Goal: Communication & Community: Answer question/provide support

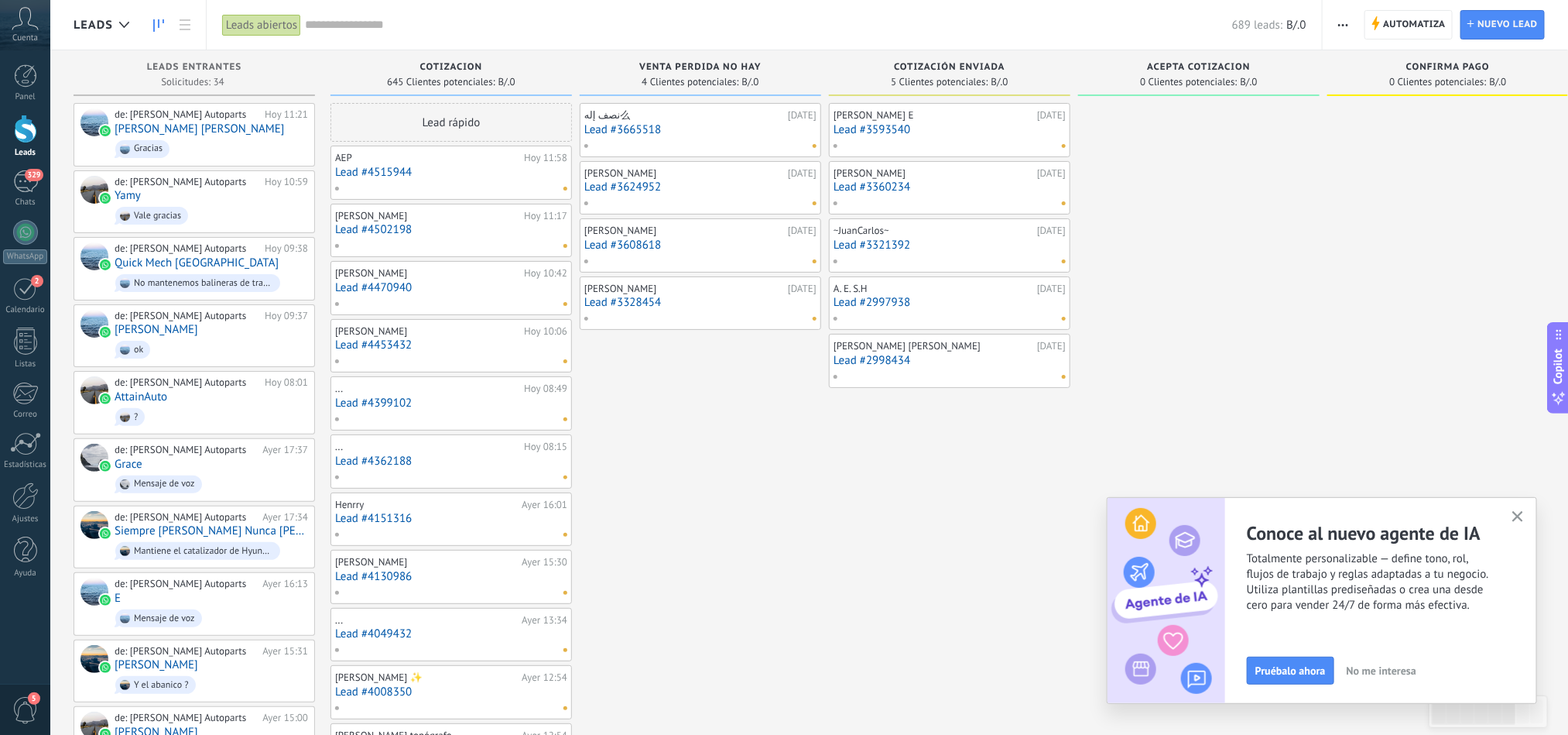
click at [1521, 519] on icon "button" at bounding box center [1518, 517] width 12 height 12
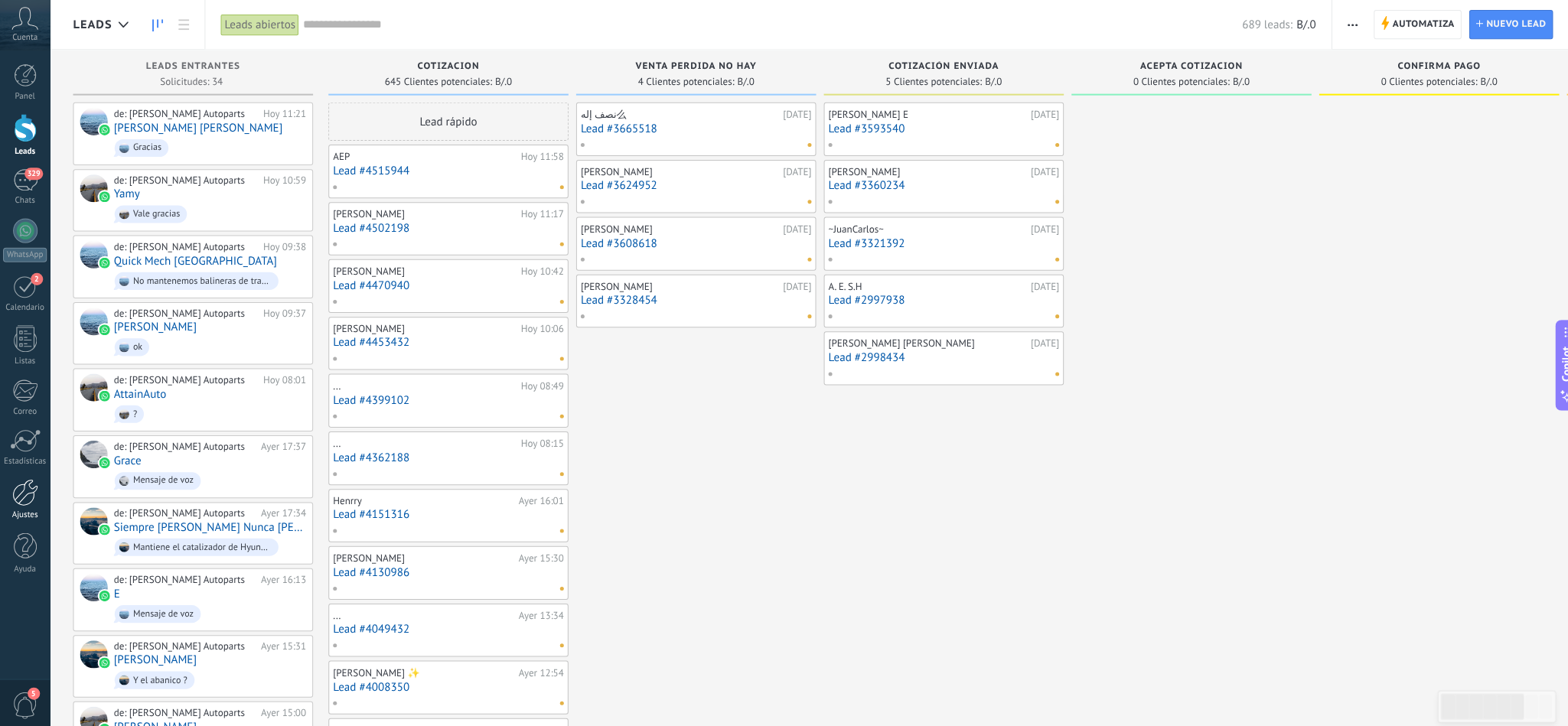
click at [12, 506] on link "Ajustes" at bounding box center [25, 497] width 50 height 41
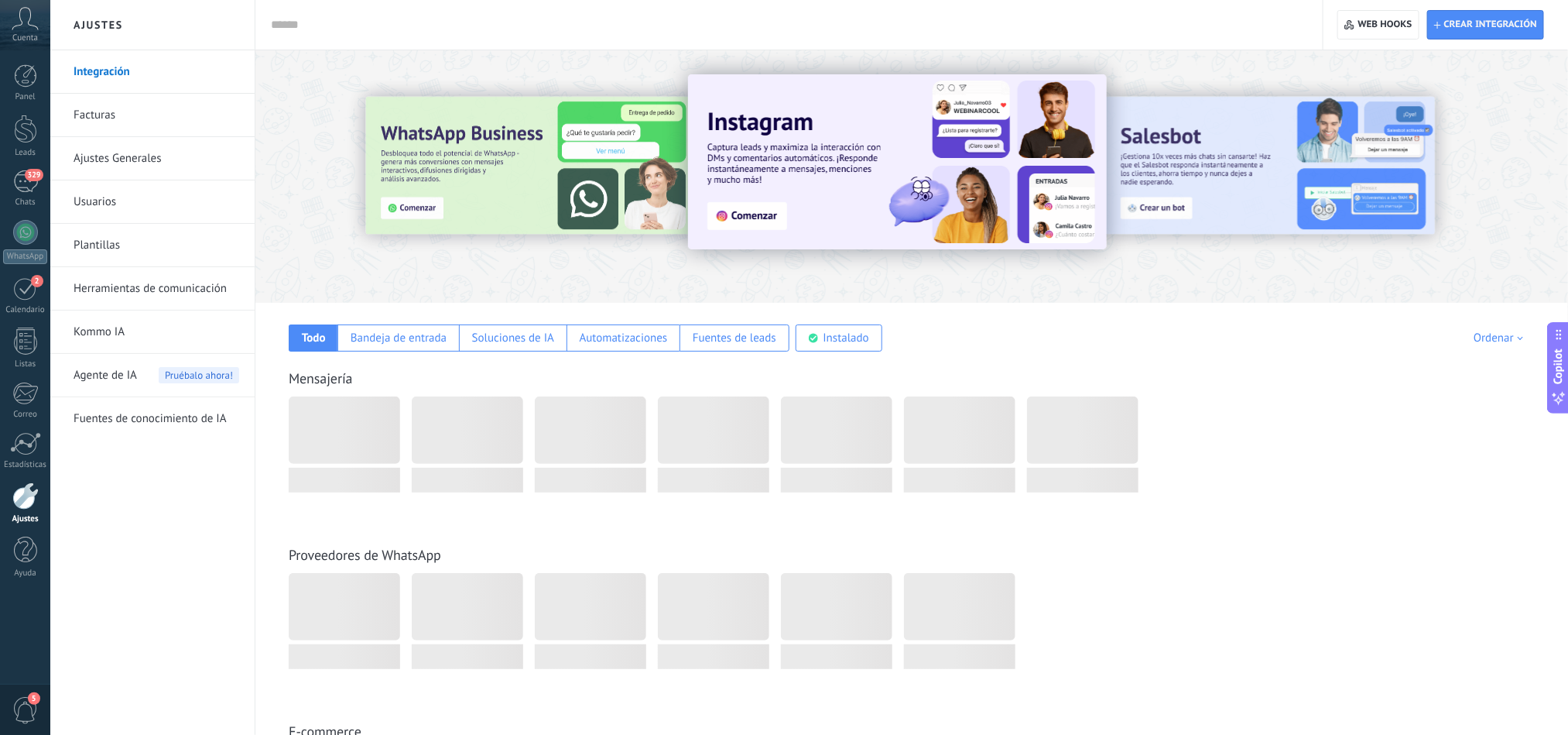
click at [134, 282] on link "Herramientas de comunicación" at bounding box center [157, 289] width 166 height 44
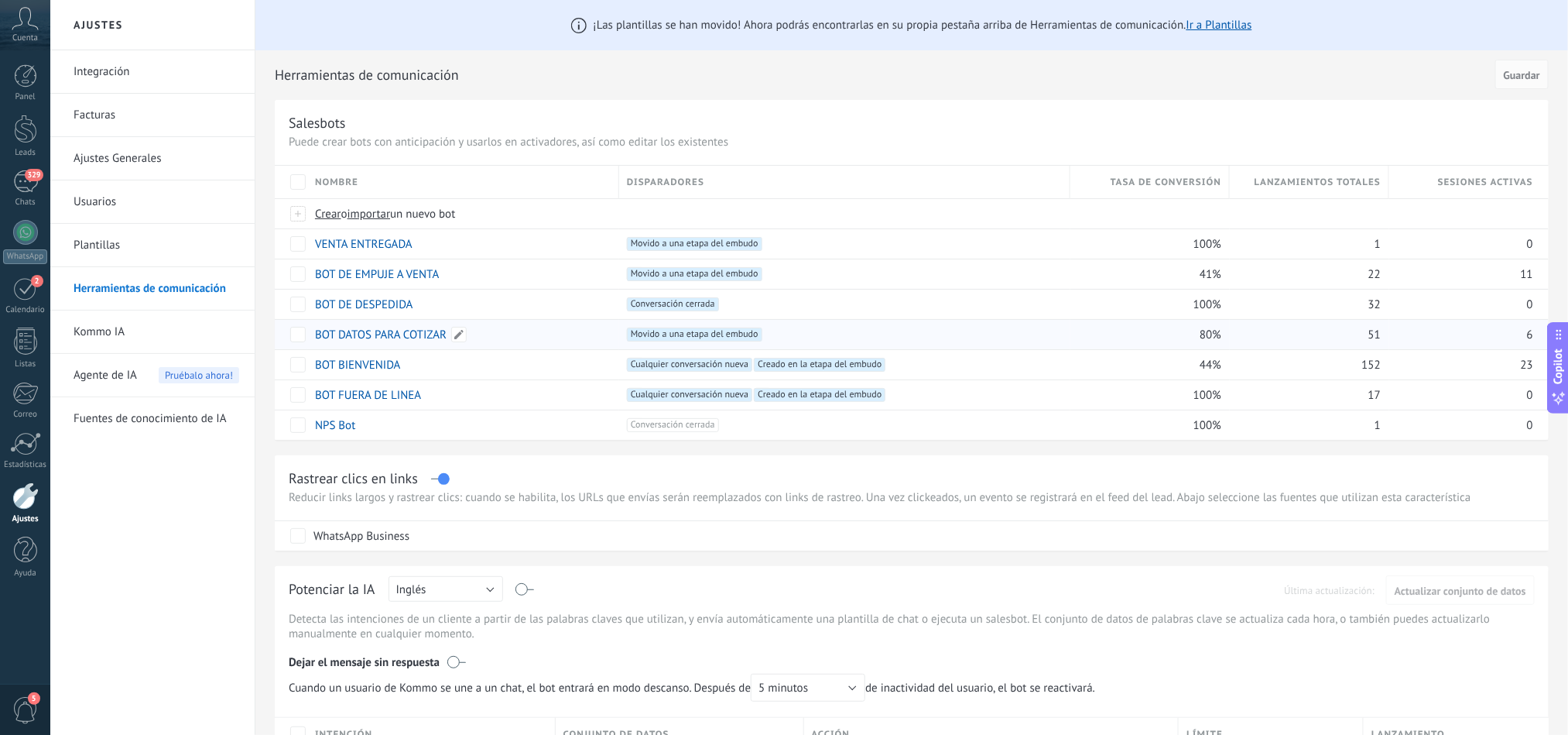
click at [364, 333] on link "BOT DATOS PARA COTIZAR" at bounding box center [381, 335] width 132 height 15
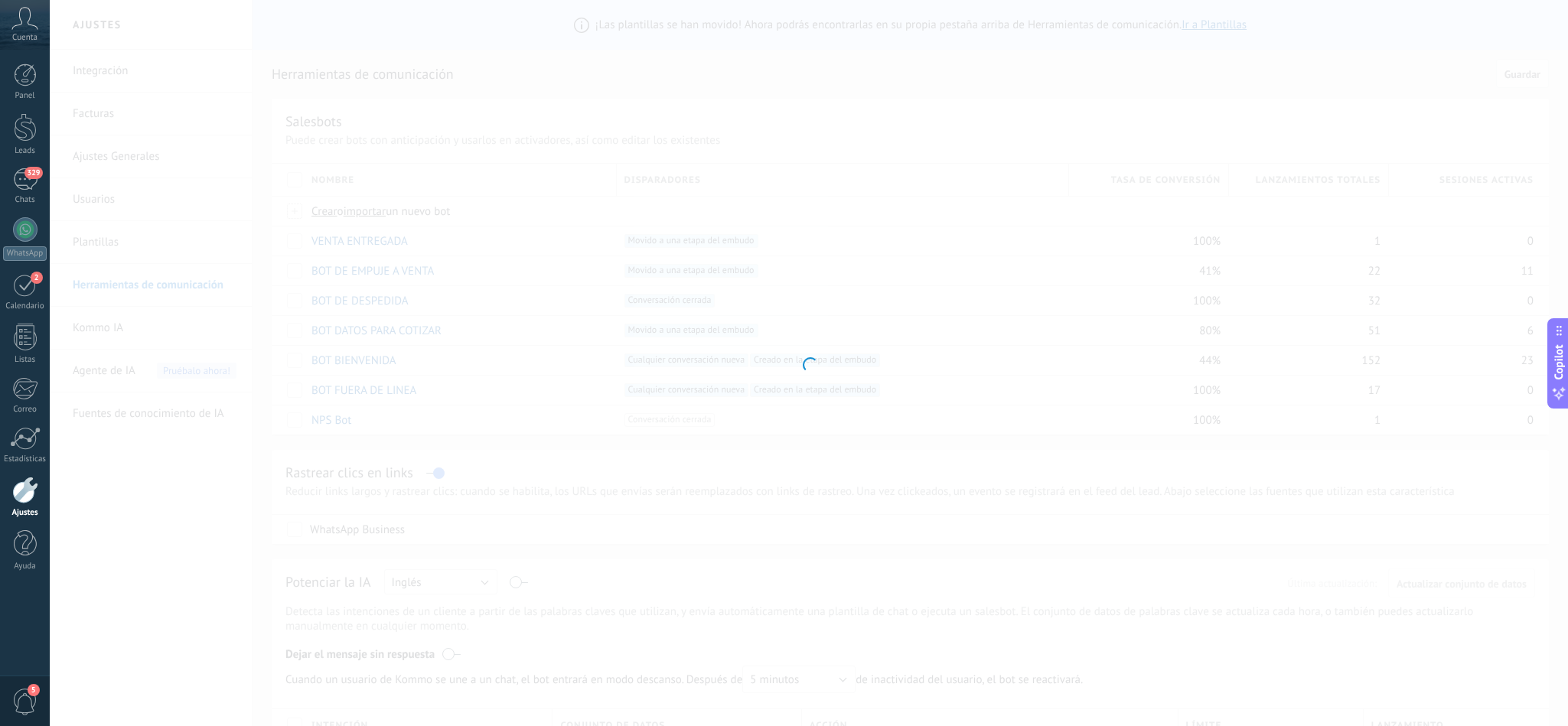
type input "**********"
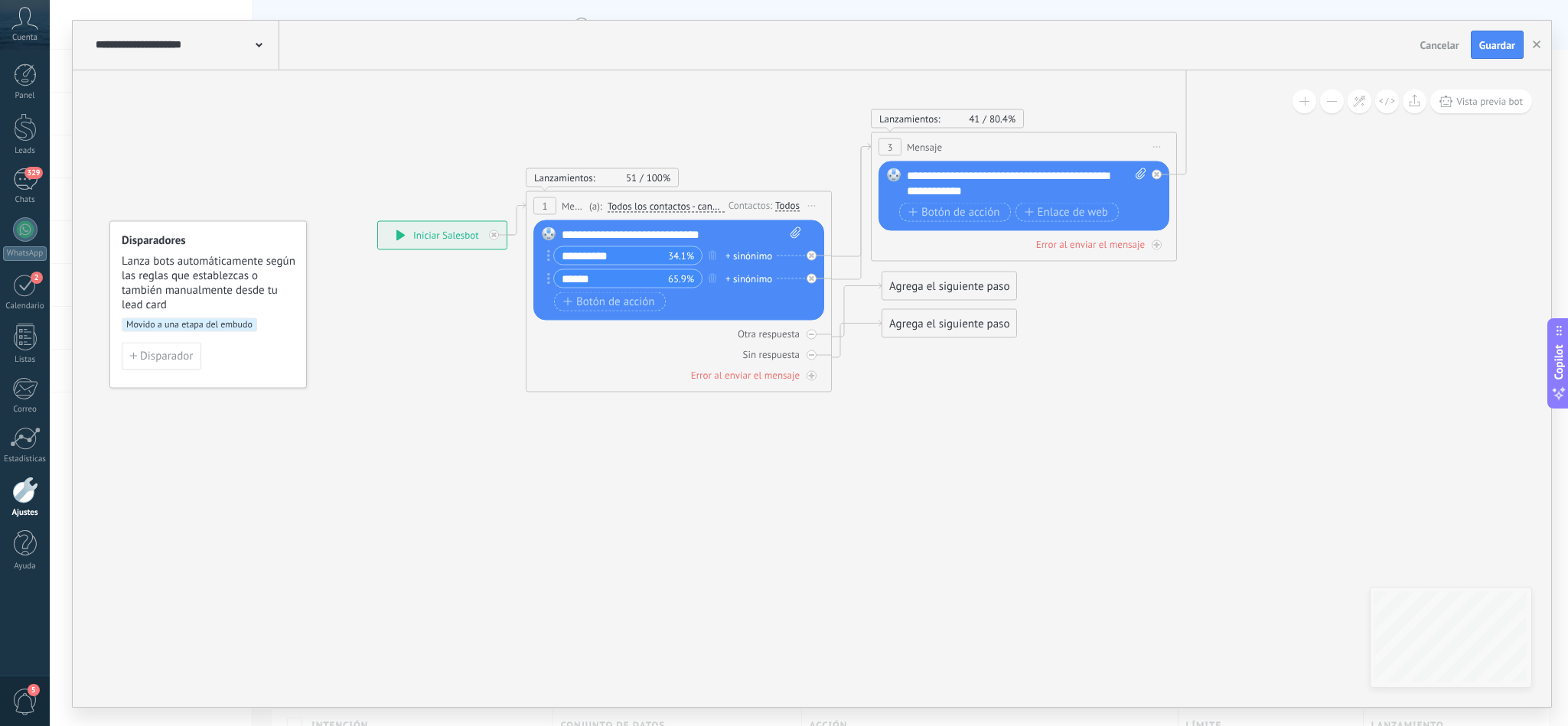
drag, startPoint x: 1226, startPoint y: 377, endPoint x: 1213, endPoint y: 401, distance: 27.3
click at [1213, 401] on icon at bounding box center [1489, 161] width 2989 height 1229
click at [1449, 50] on span "Cancelar" at bounding box center [1439, 45] width 39 height 14
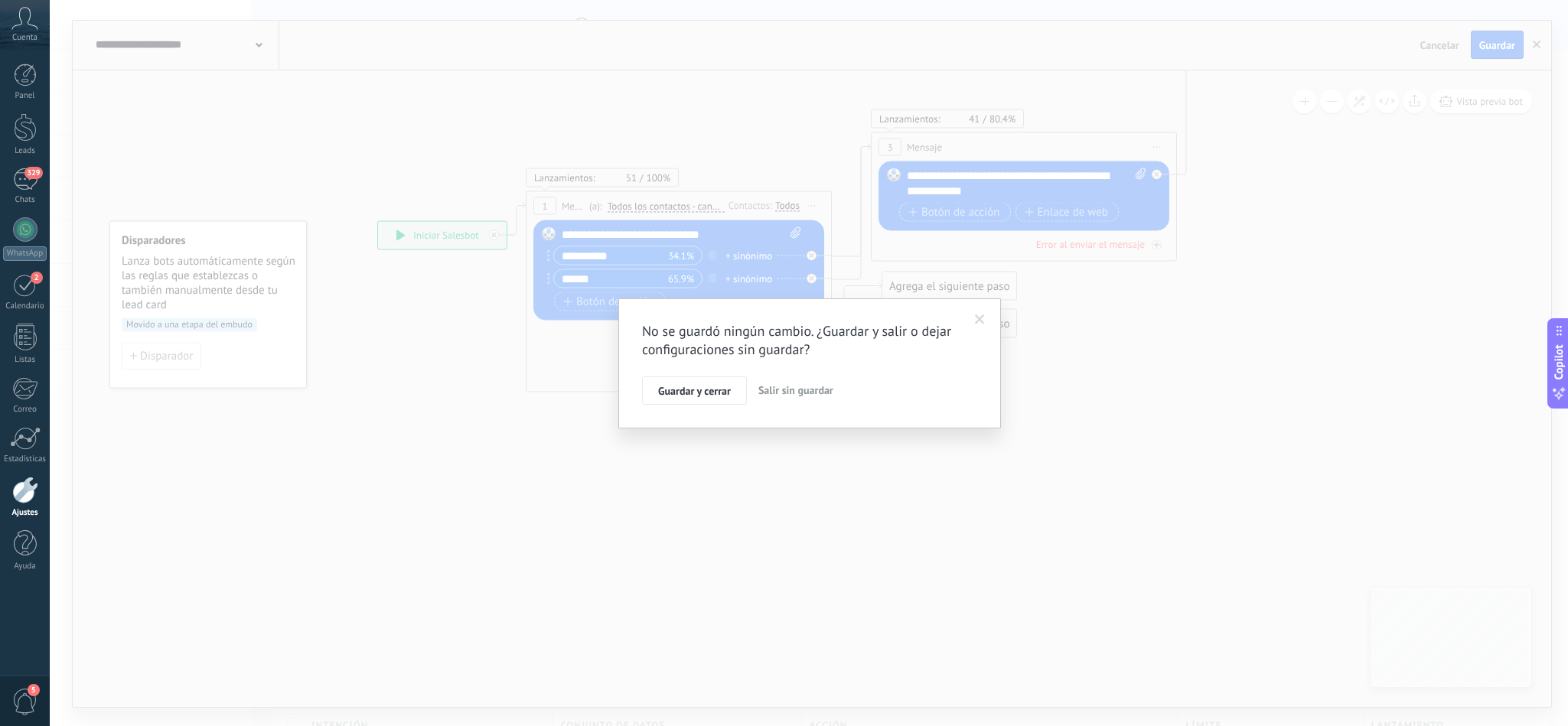
click at [811, 395] on span "Salir sin guardar" at bounding box center [795, 391] width 75 height 14
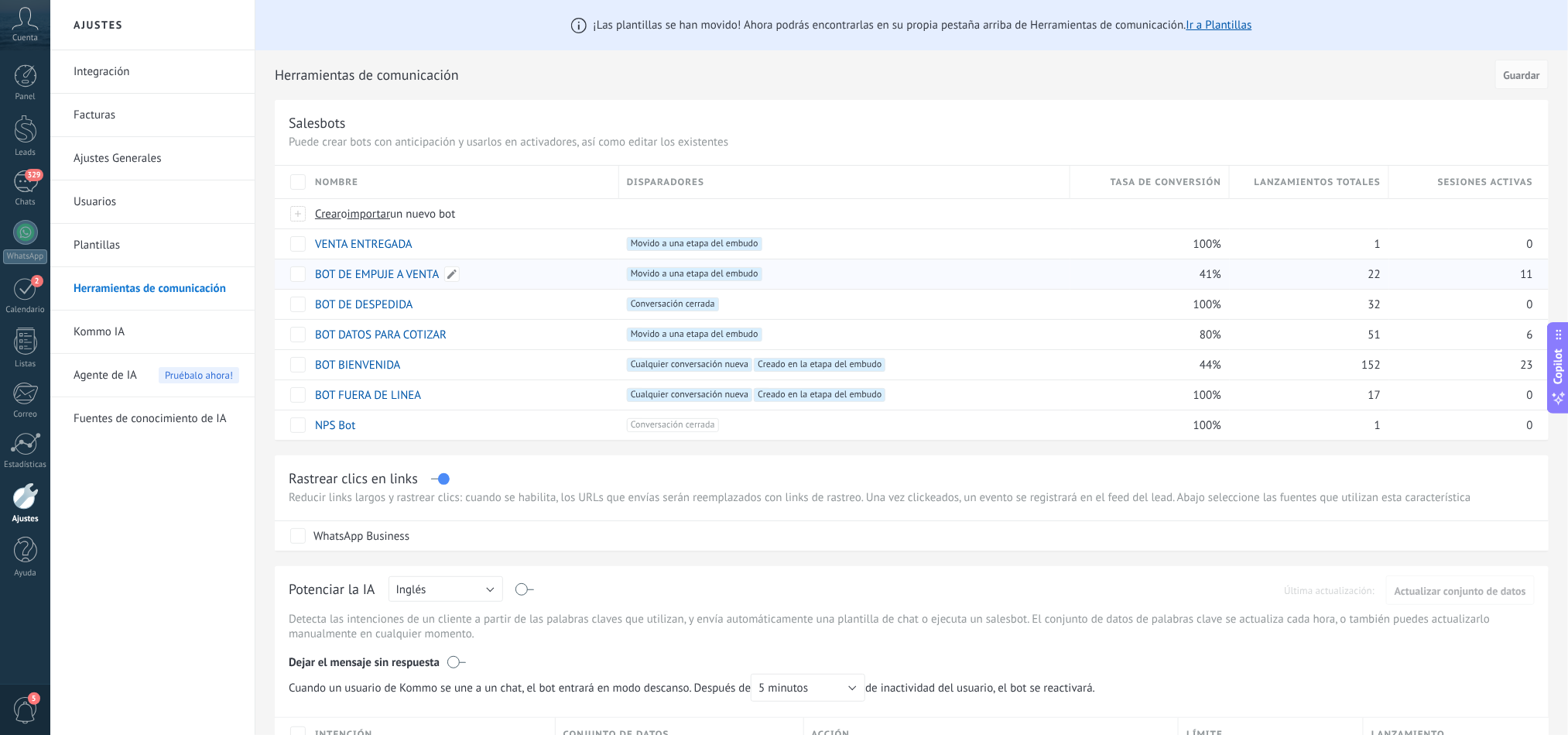
click at [365, 273] on link "BOT DE EMPUJE A VENTA" at bounding box center [377, 274] width 124 height 15
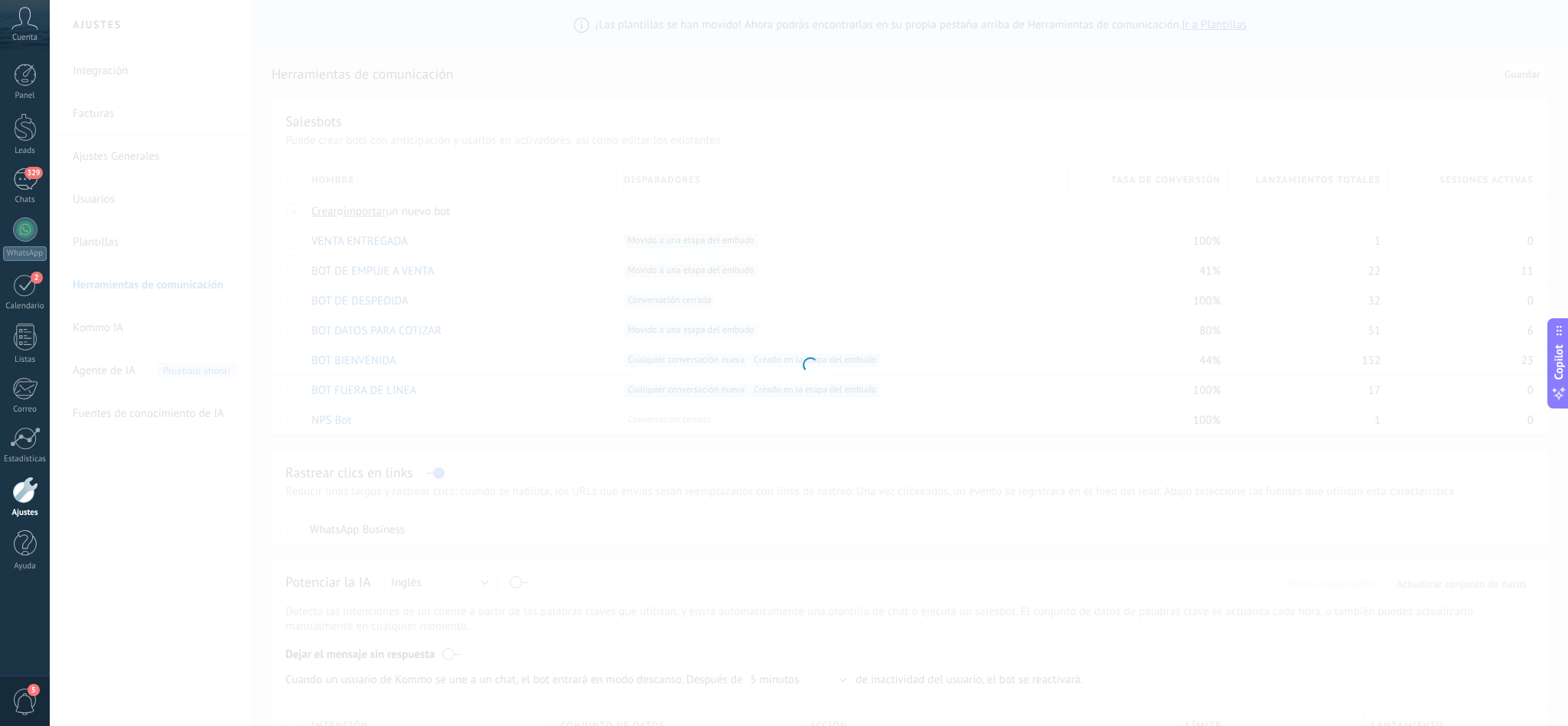
type input "**********"
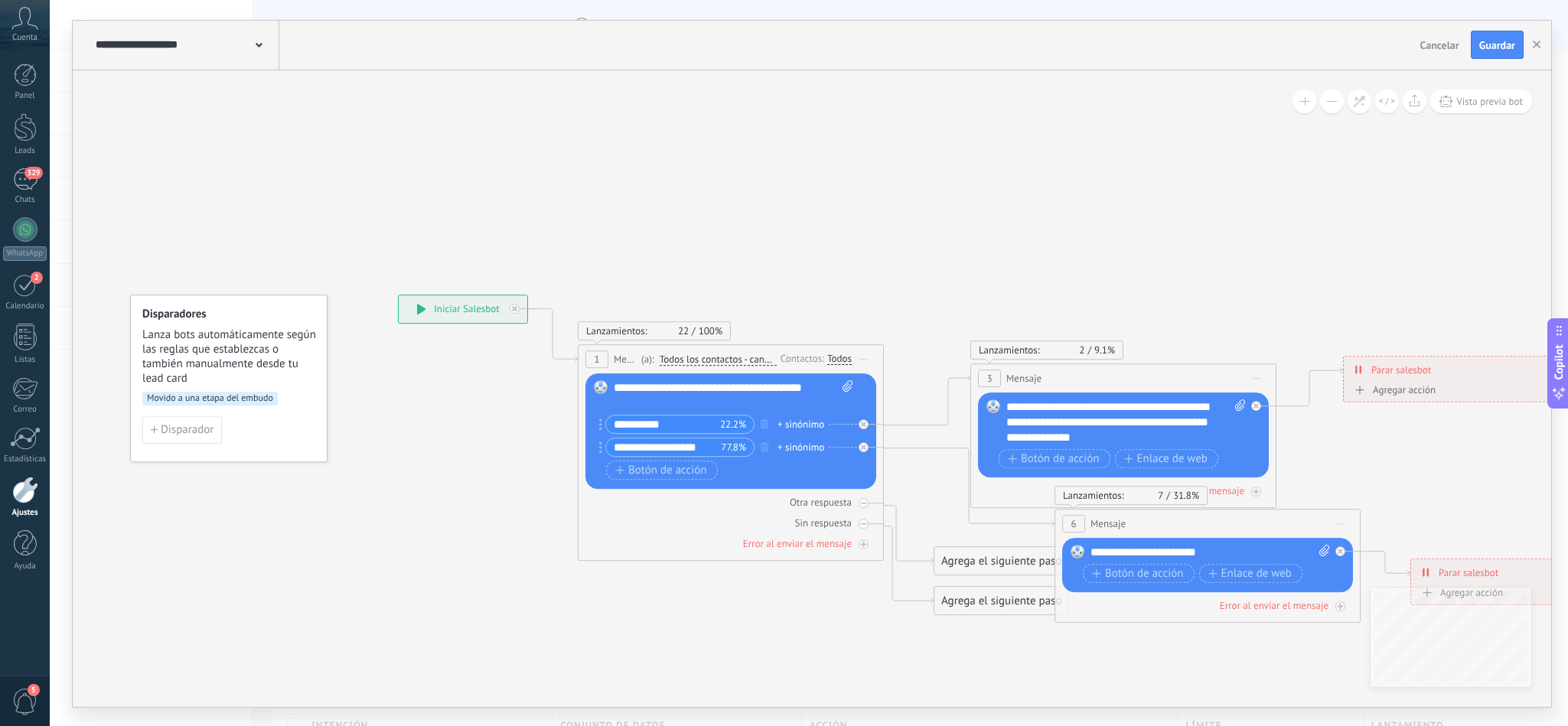
click at [1449, 46] on span "Cancelar" at bounding box center [1439, 45] width 39 height 14
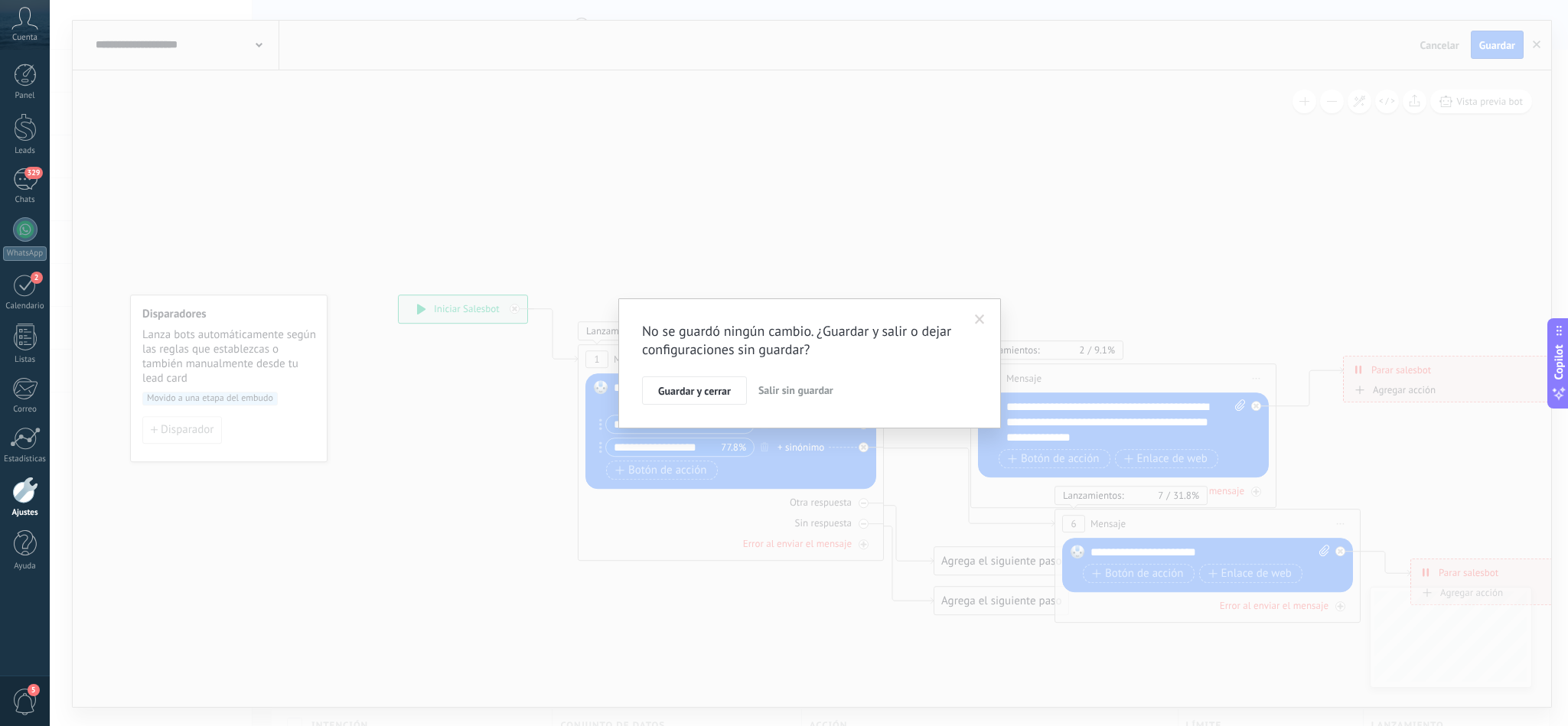
click at [806, 395] on span "Salir sin guardar" at bounding box center [795, 391] width 75 height 14
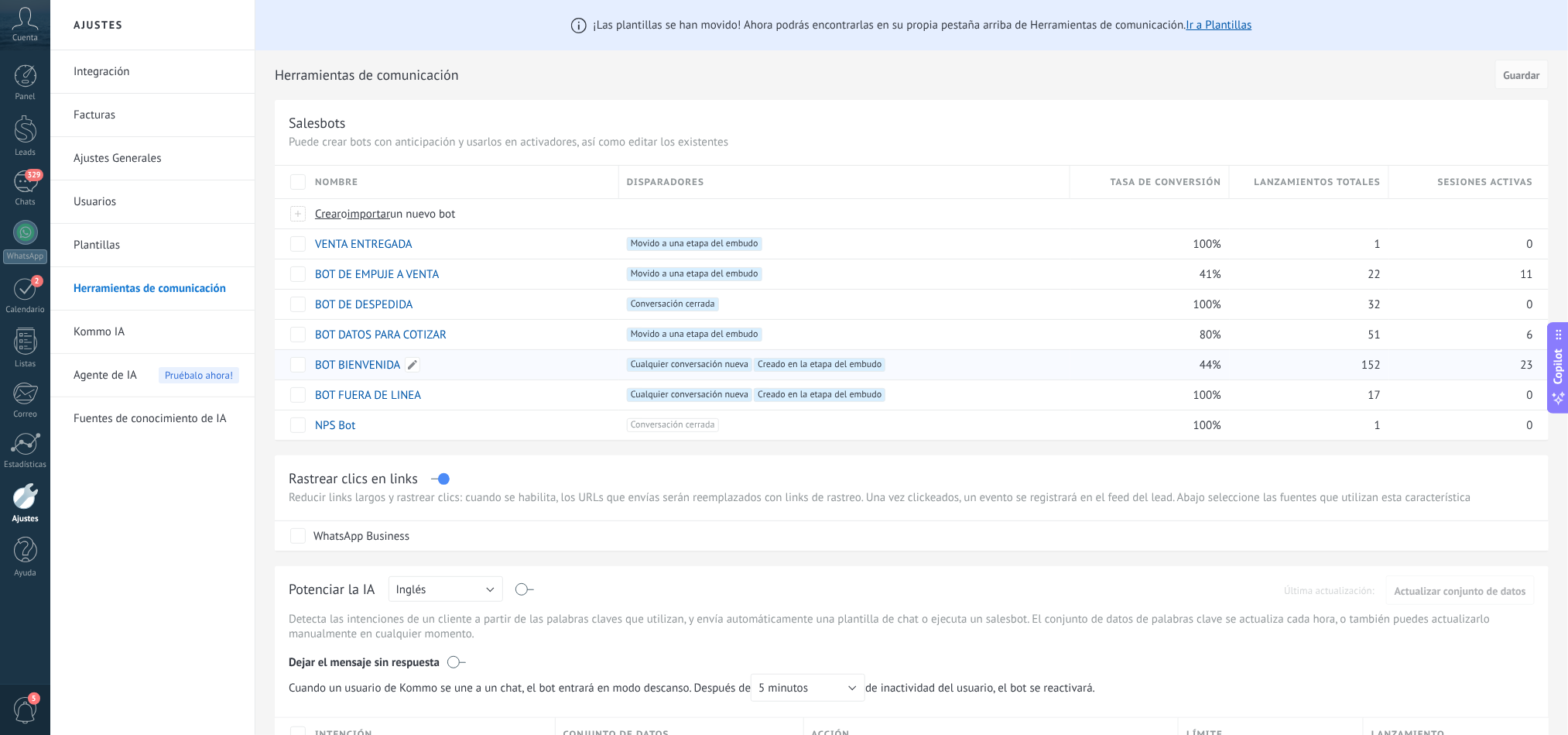
click at [339, 358] on link "BOT BIENVENIDA" at bounding box center [358, 365] width 85 height 15
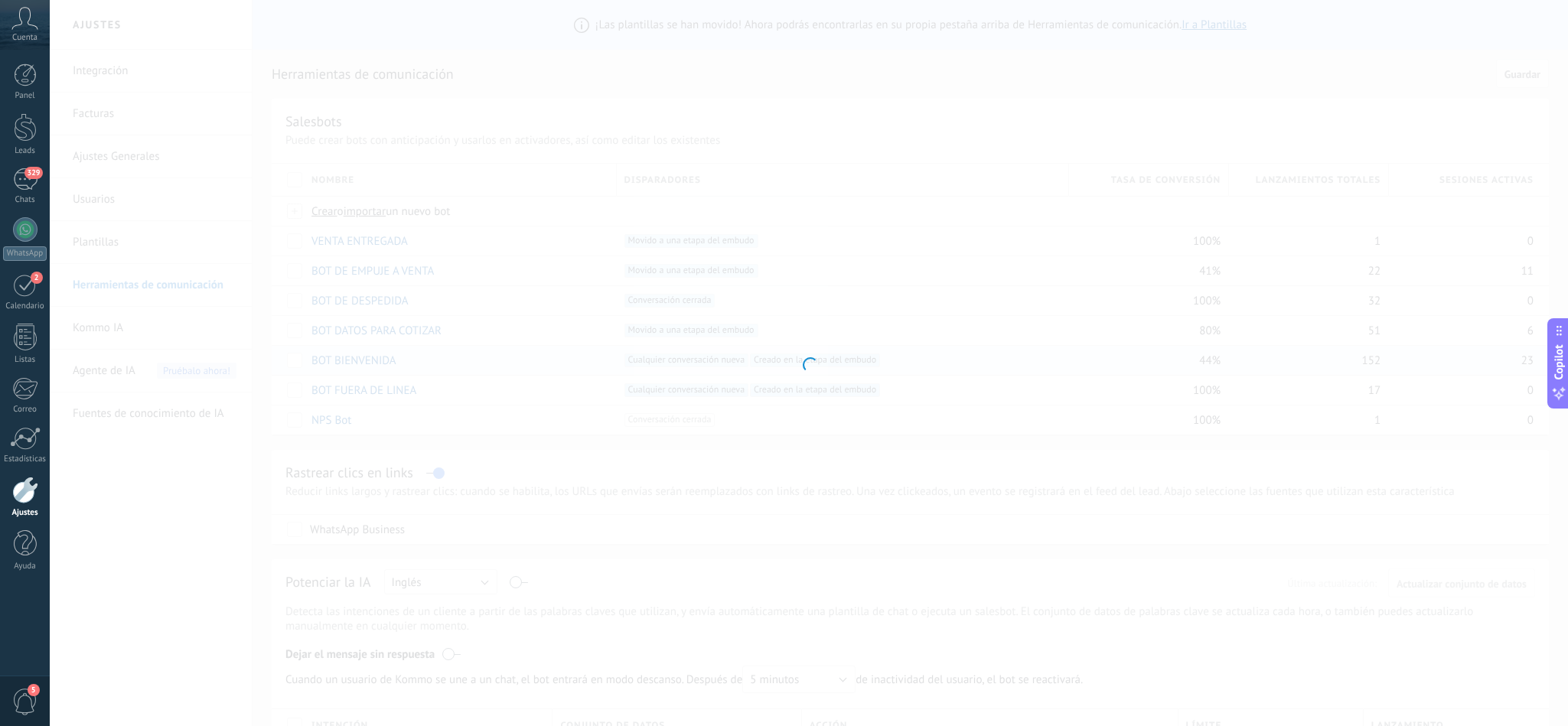
type input "**********"
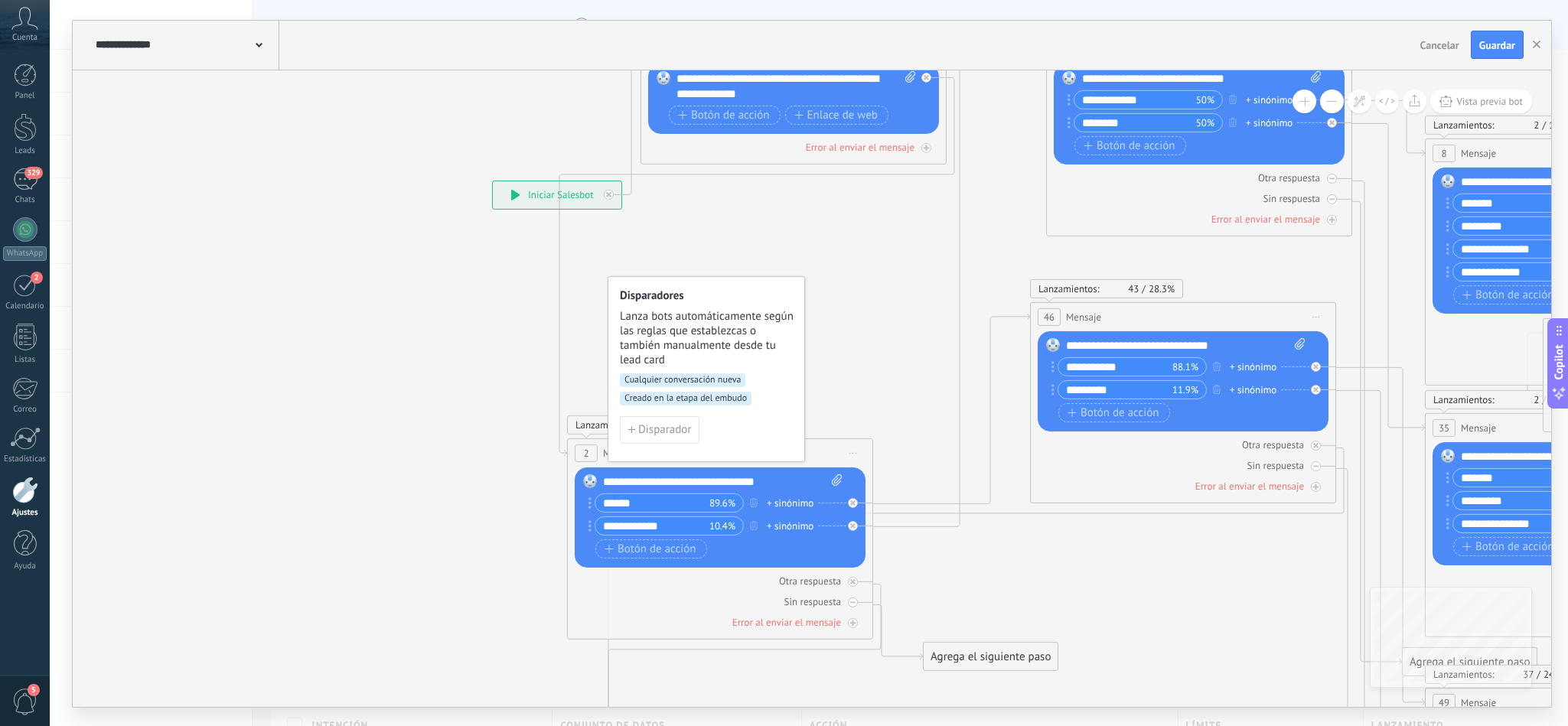
drag, startPoint x: 805, startPoint y: 533, endPoint x: 805, endPoint y: 388, distance: 145.0
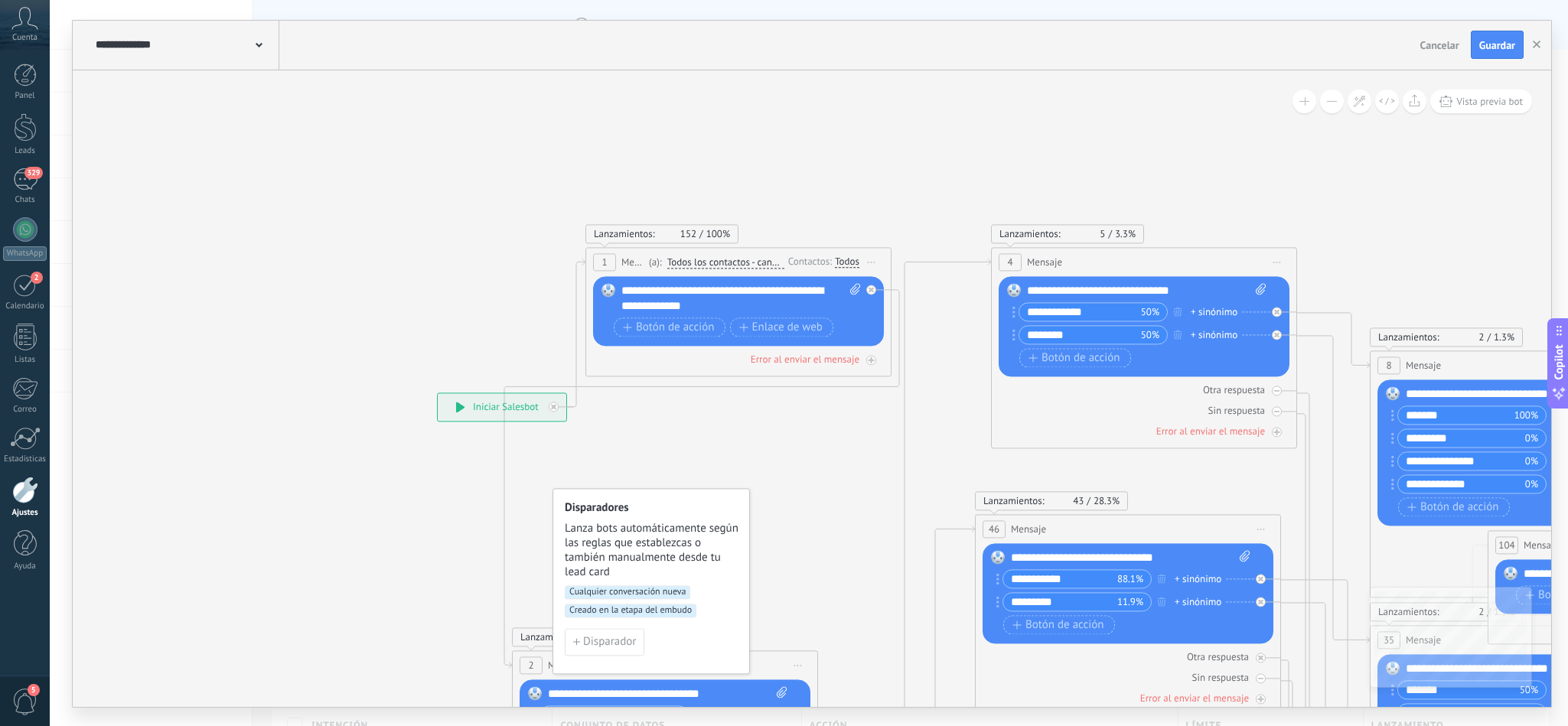
drag, startPoint x: 494, startPoint y: 249, endPoint x: 375, endPoint y: 450, distance: 233.6
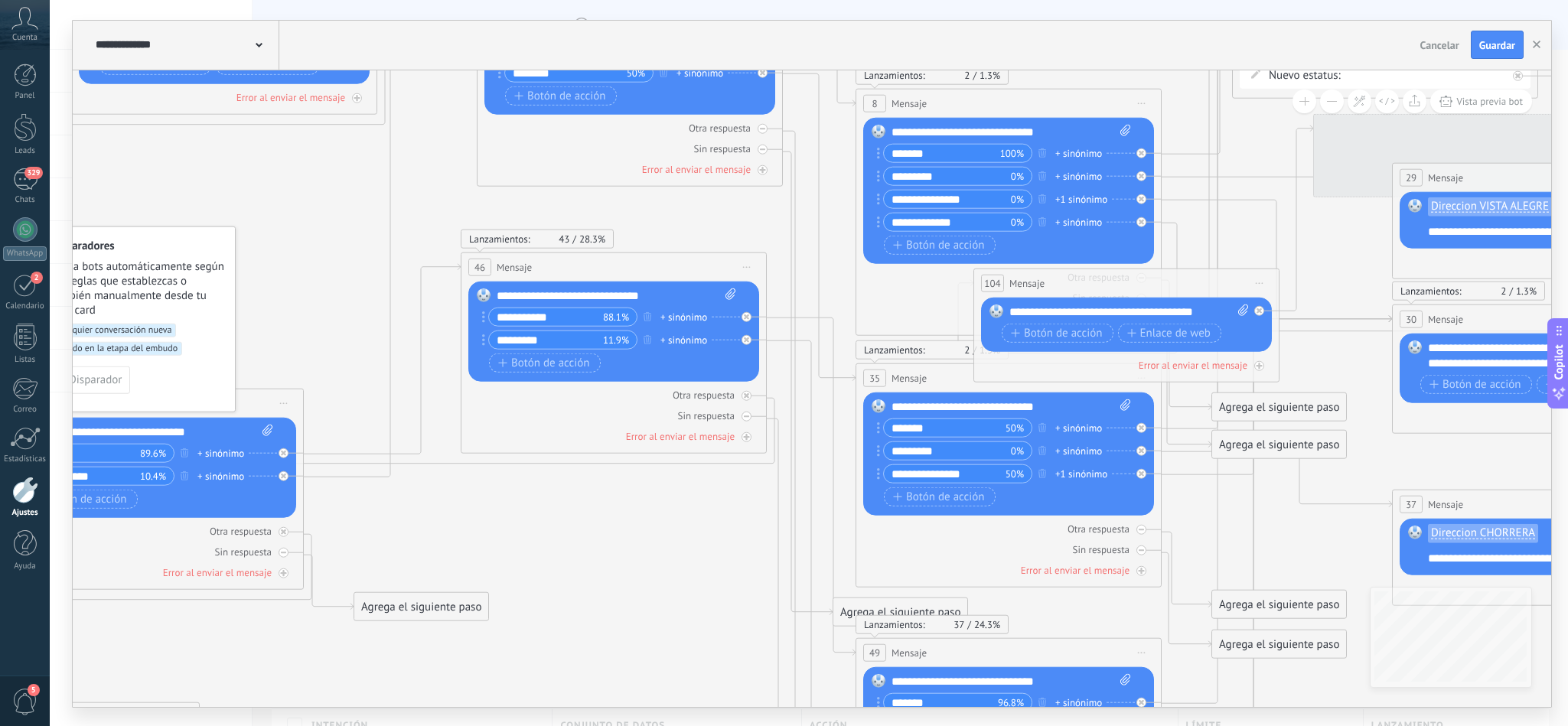
drag, startPoint x: 1153, startPoint y: 636, endPoint x: 551, endPoint y: 453, distance: 629.2
click at [551, 453] on icon at bounding box center [1335, 596] width 3589 height 1988
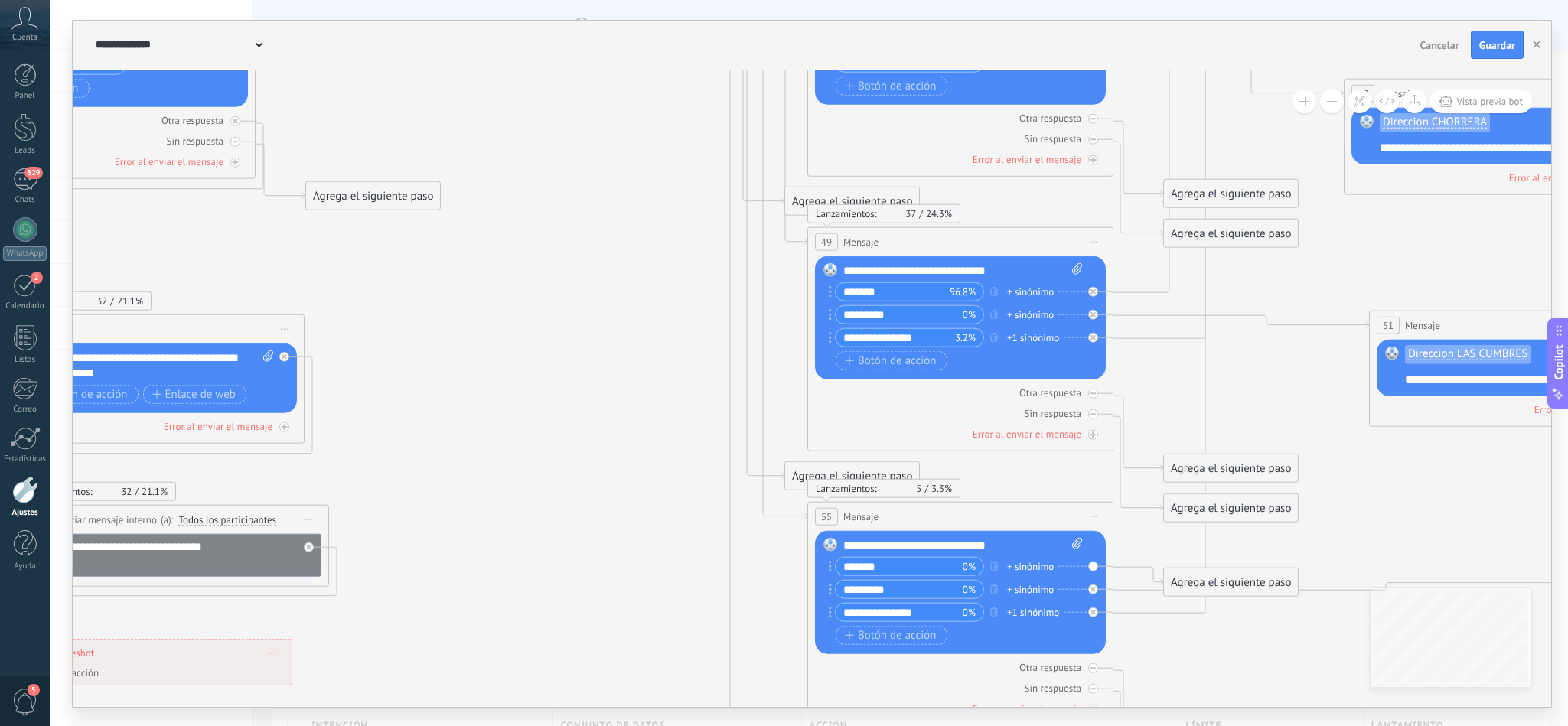
drag, startPoint x: 618, startPoint y: 501, endPoint x: 665, endPoint y: 151, distance: 353.1
click at [665, 151] on icon at bounding box center [1286, 185] width 3589 height 1988
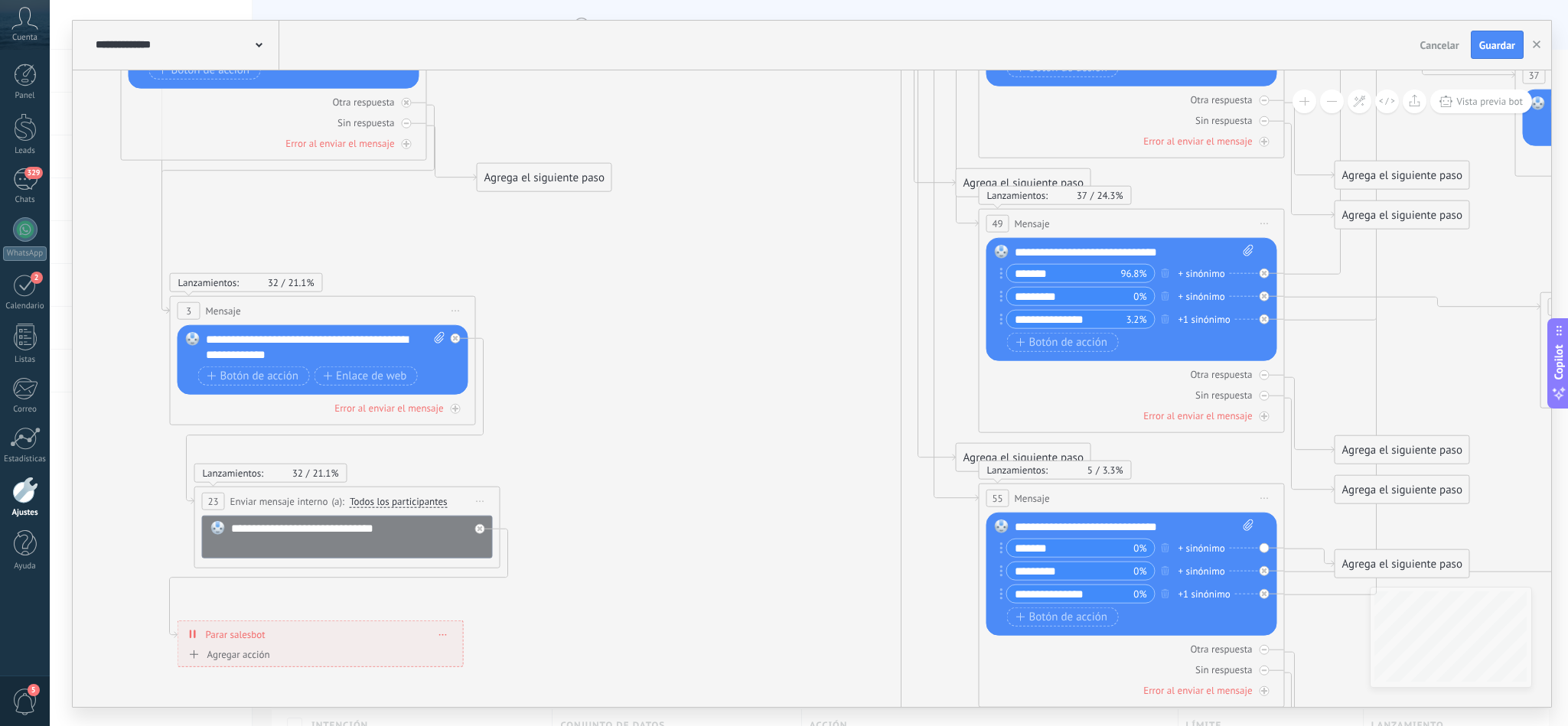
click at [754, 512] on icon at bounding box center [1458, 166] width 3589 height 1988
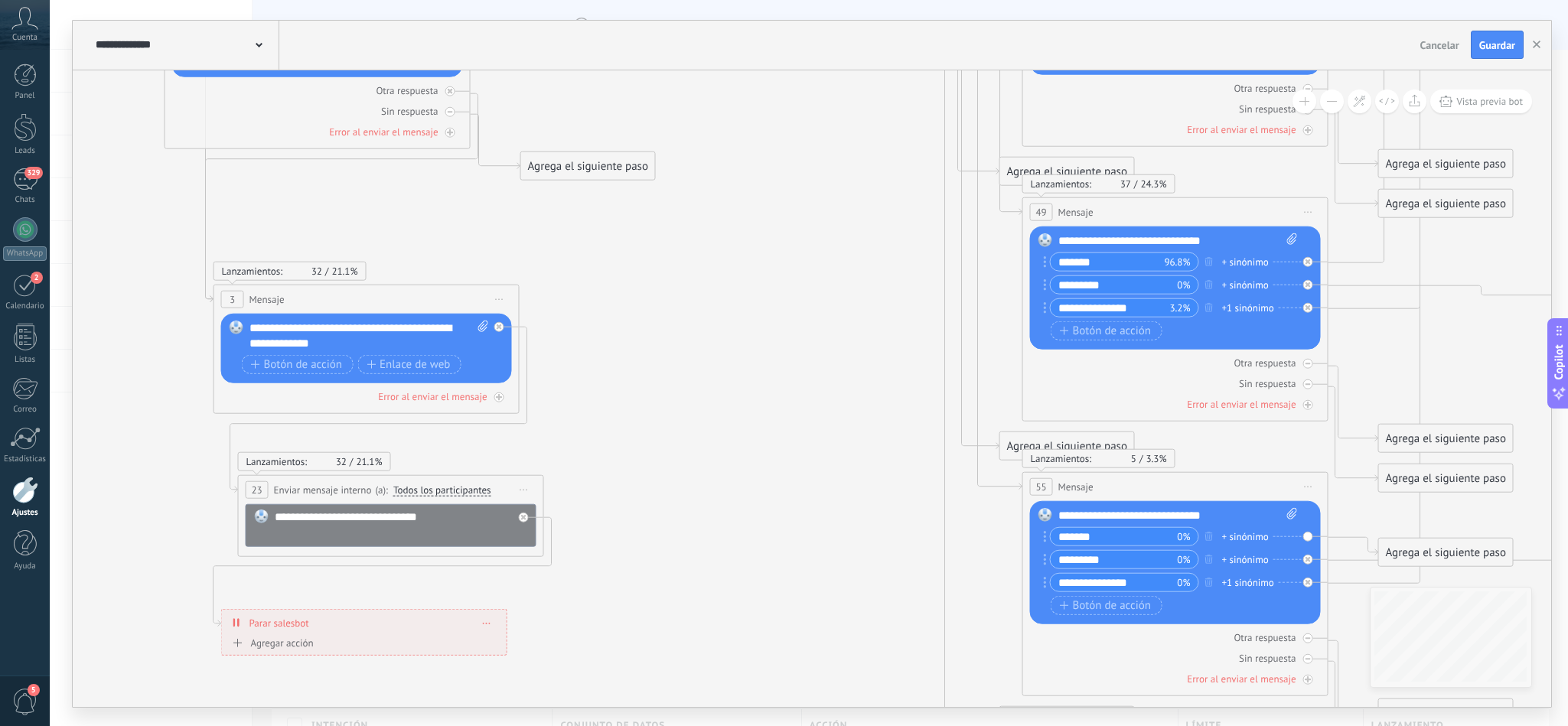
drag, startPoint x: 659, startPoint y: 489, endPoint x: 703, endPoint y: 478, distance: 45.4
click at [703, 478] on icon at bounding box center [1501, 155] width 3589 height 1988
click at [368, 349] on div "**********" at bounding box center [368, 334] width 238 height 31
drag, startPoint x: 351, startPoint y: 342, endPoint x: 239, endPoint y: 326, distance: 113.1
click at [239, 326] on div "Reemplazar Quitar Convertir a mensaje de voz Arrastre la imagen aquí para adjun…" at bounding box center [366, 348] width 291 height 70
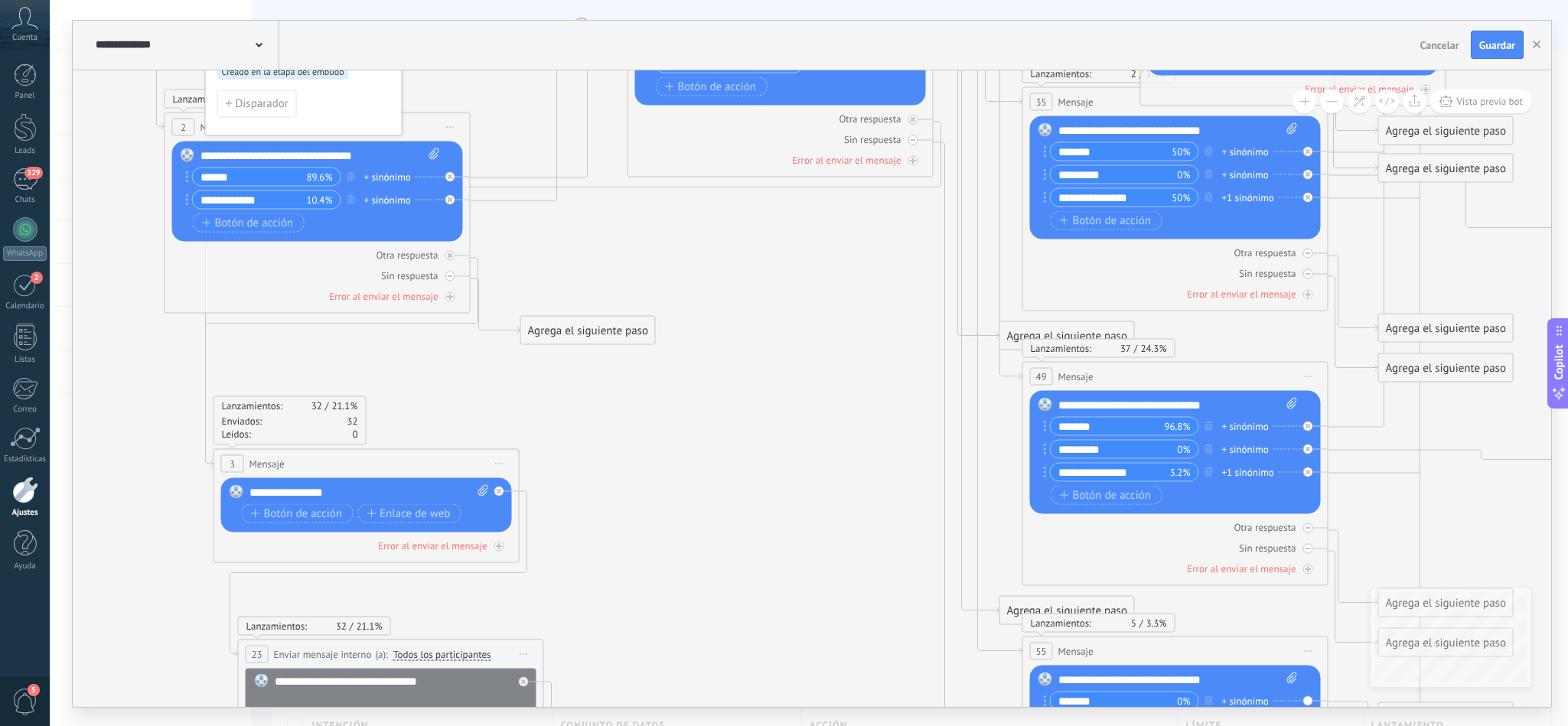
click at [718, 416] on icon at bounding box center [1501, 319] width 3589 height 1988
click at [384, 494] on div "**********" at bounding box center [368, 491] width 238 height 15
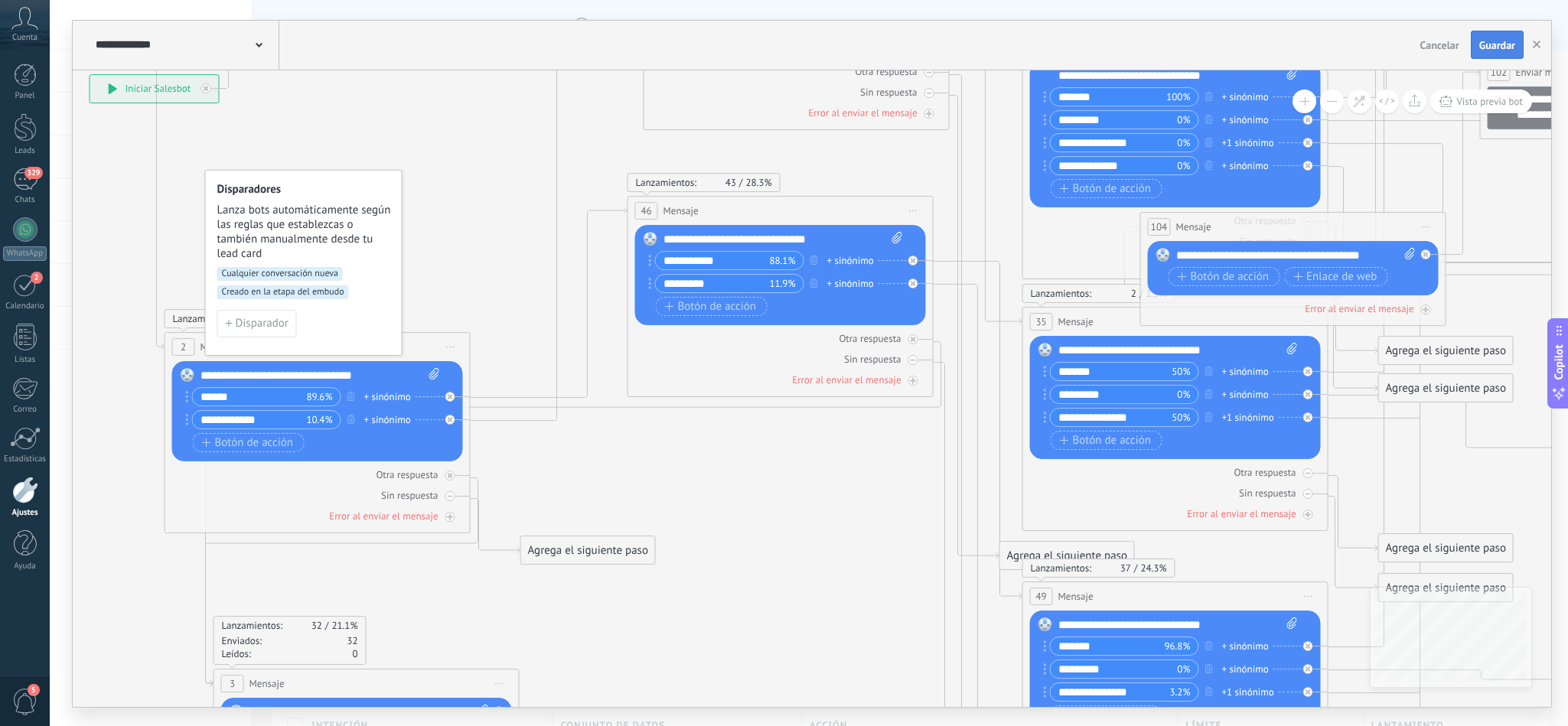
click at [1499, 44] on span "Guardar" at bounding box center [1497, 45] width 36 height 11
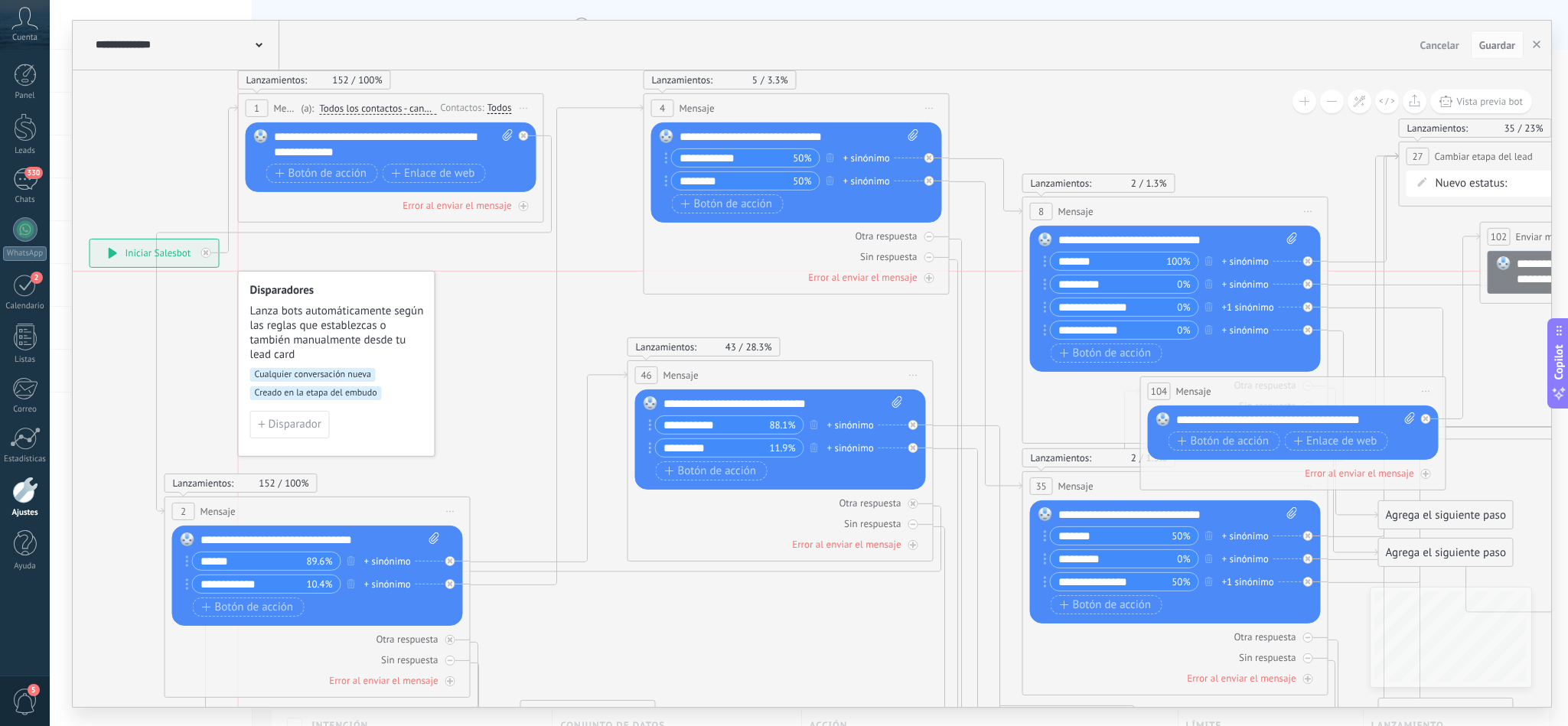
drag, startPoint x: 311, startPoint y: 345, endPoint x: 351, endPoint y: 283, distance: 73.8
click at [351, 283] on div "Disparadores [PERSON_NAME] bots automáticamente según las reglas que establezca…" at bounding box center [336, 363] width 197 height 186
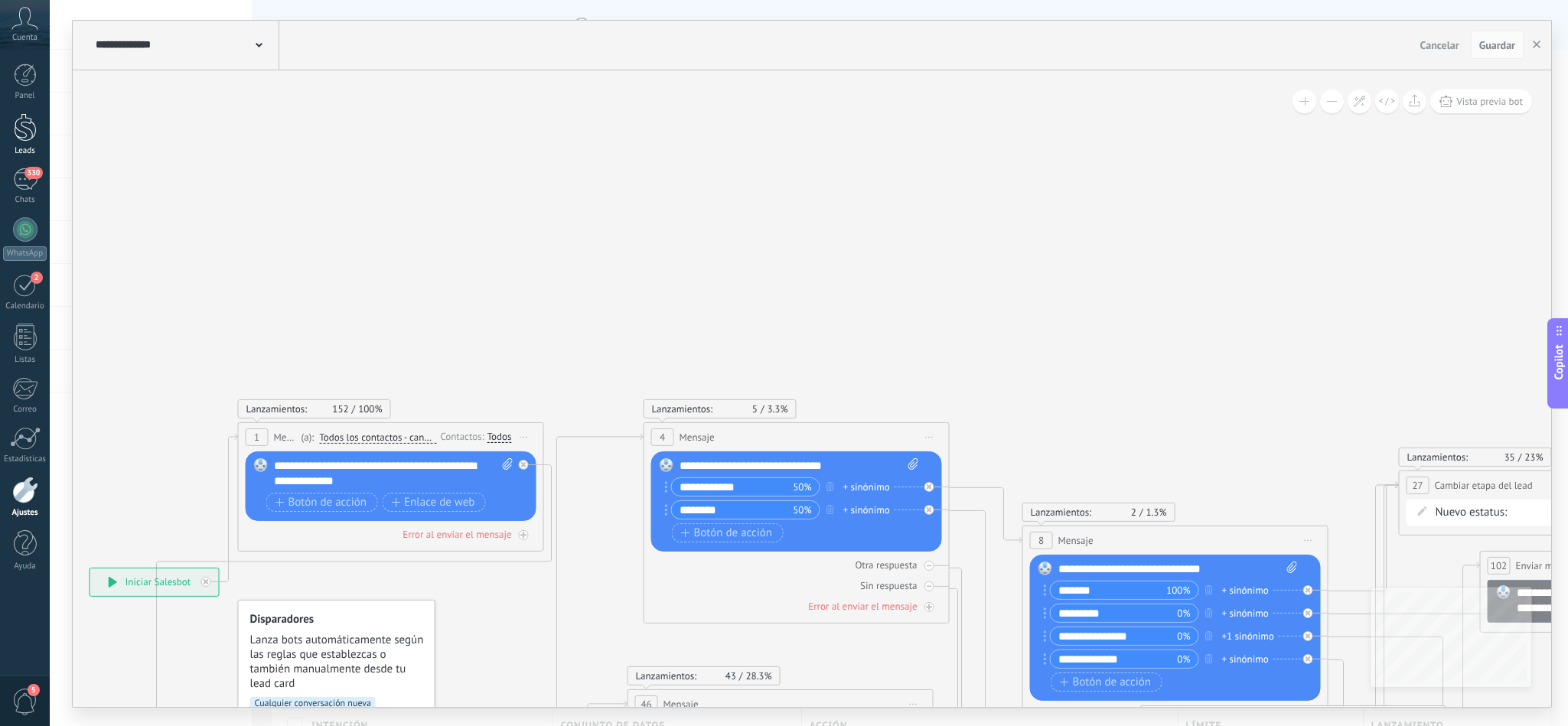
drag, startPoint x: 21, startPoint y: 122, endPoint x: 30, endPoint y: 121, distance: 9.1
click at [23, 121] on div at bounding box center [26, 128] width 23 height 28
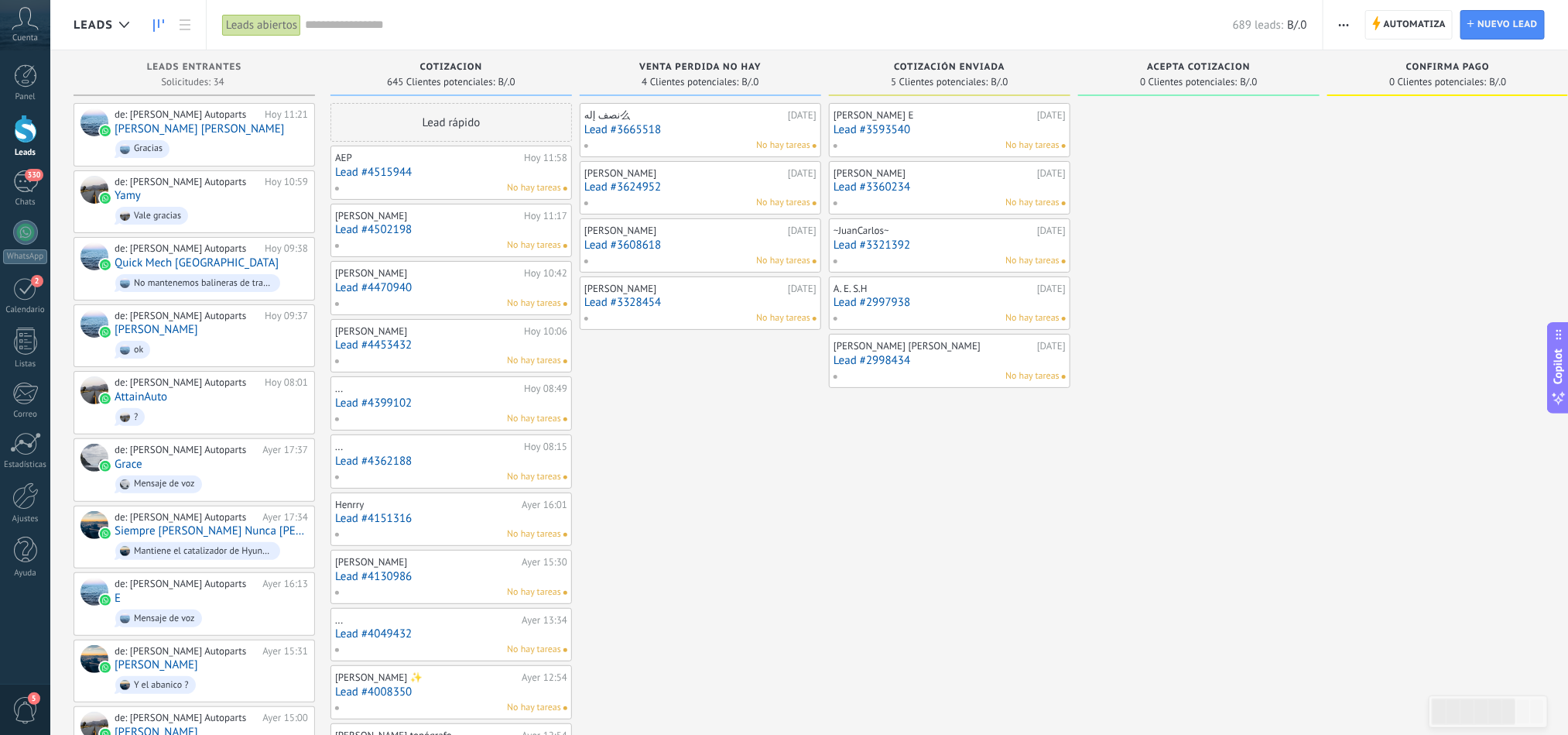
drag, startPoint x: 846, startPoint y: 495, endPoint x: 1085, endPoint y: 507, distance: 239.3
click at [1150, 513] on div "Leads Entrantes Solicitudes: 34 0 0 0 34 0 0 0 34 de: [PERSON_NAME] Autoparts H…" at bounding box center [1082, 746] width 2017 height 1390
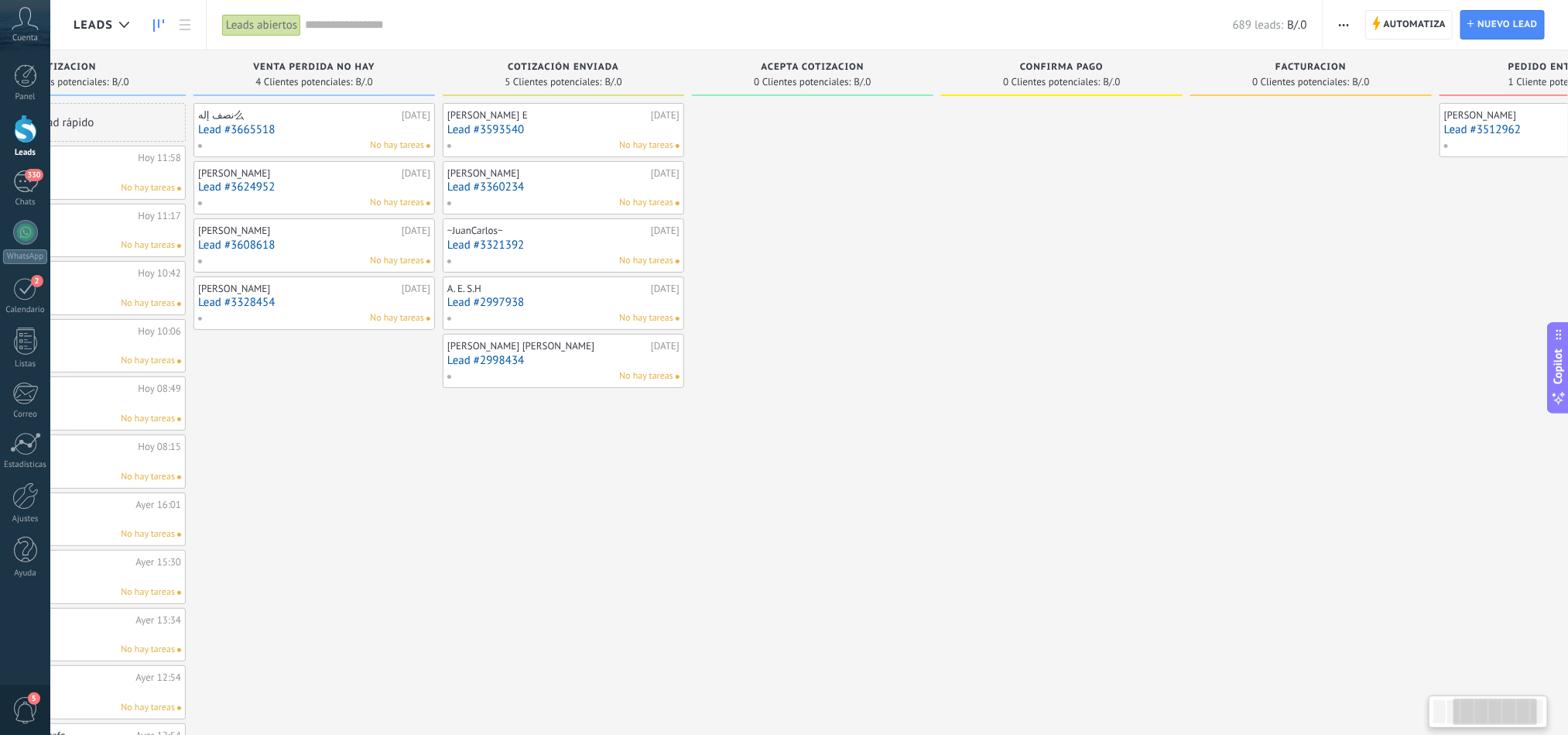
drag, startPoint x: 755, startPoint y: 500, endPoint x: 914, endPoint y: 523, distance: 160.7
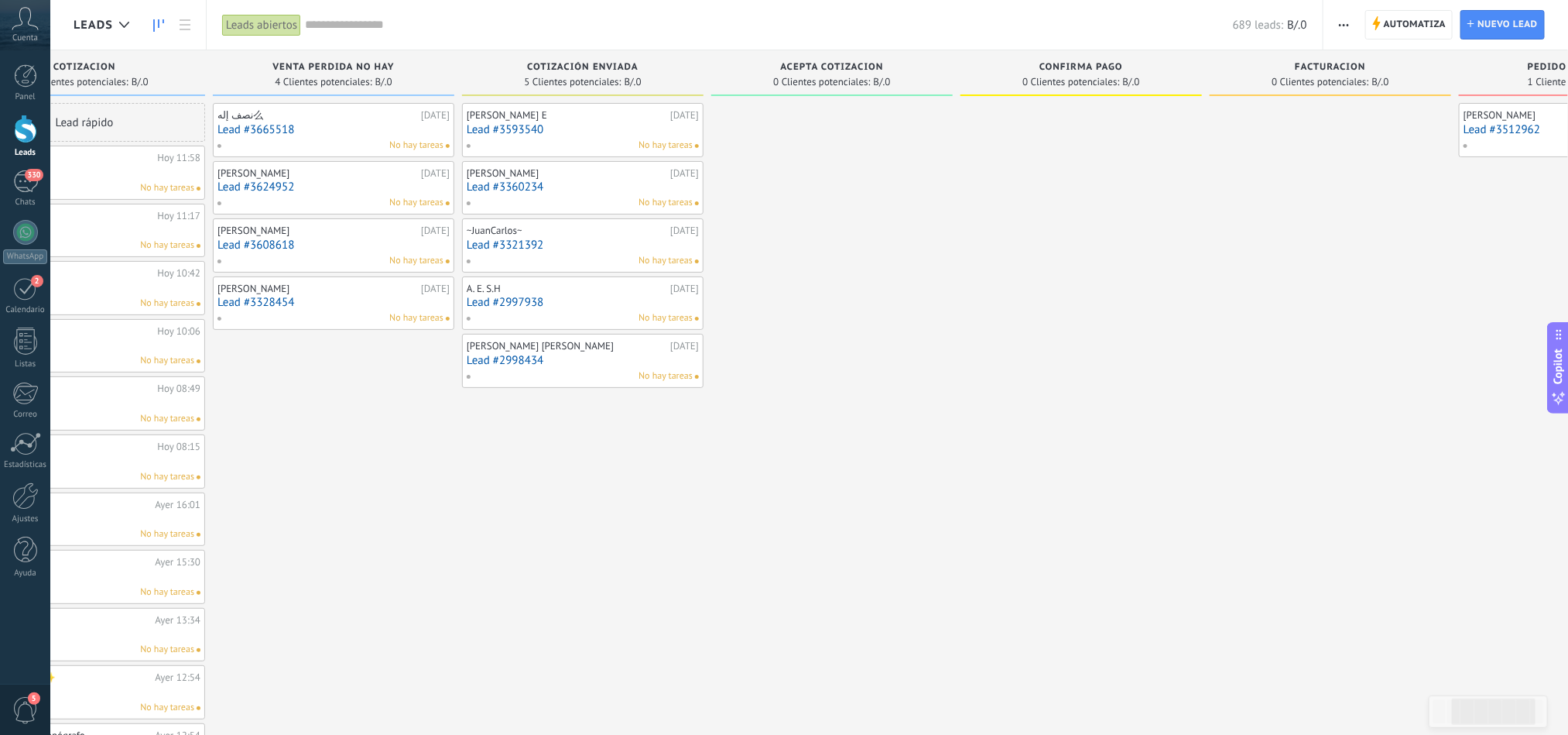
scroll to position [0, 0]
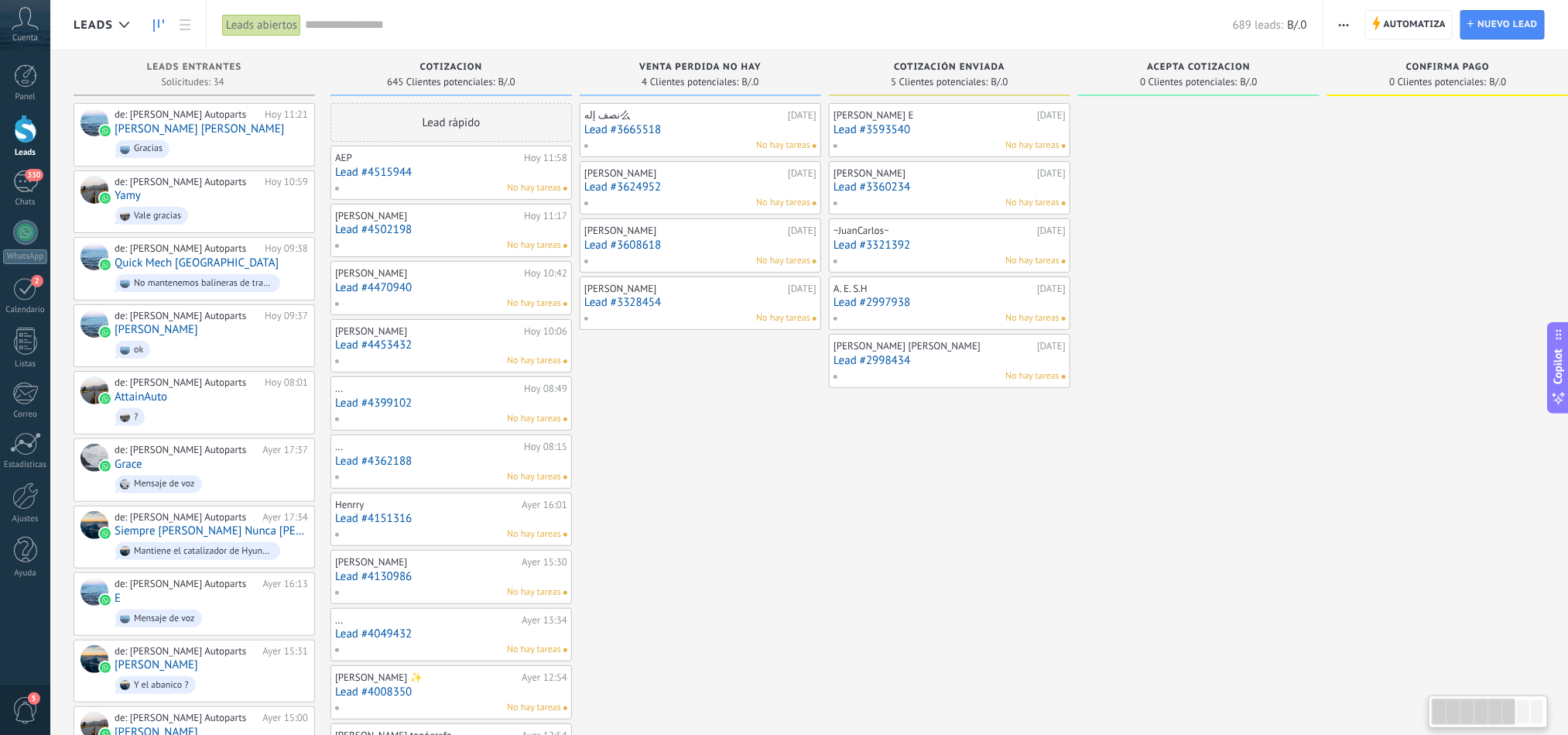
drag, startPoint x: 688, startPoint y: 535, endPoint x: 1110, endPoint y: 535, distance: 422.0
click at [1110, 535] on div "Leads Entrantes Solicitudes: 34 0 0 0 34 0 0 0 34 de: [PERSON_NAME] Autoparts H…" at bounding box center [1082, 746] width 2017 height 1390
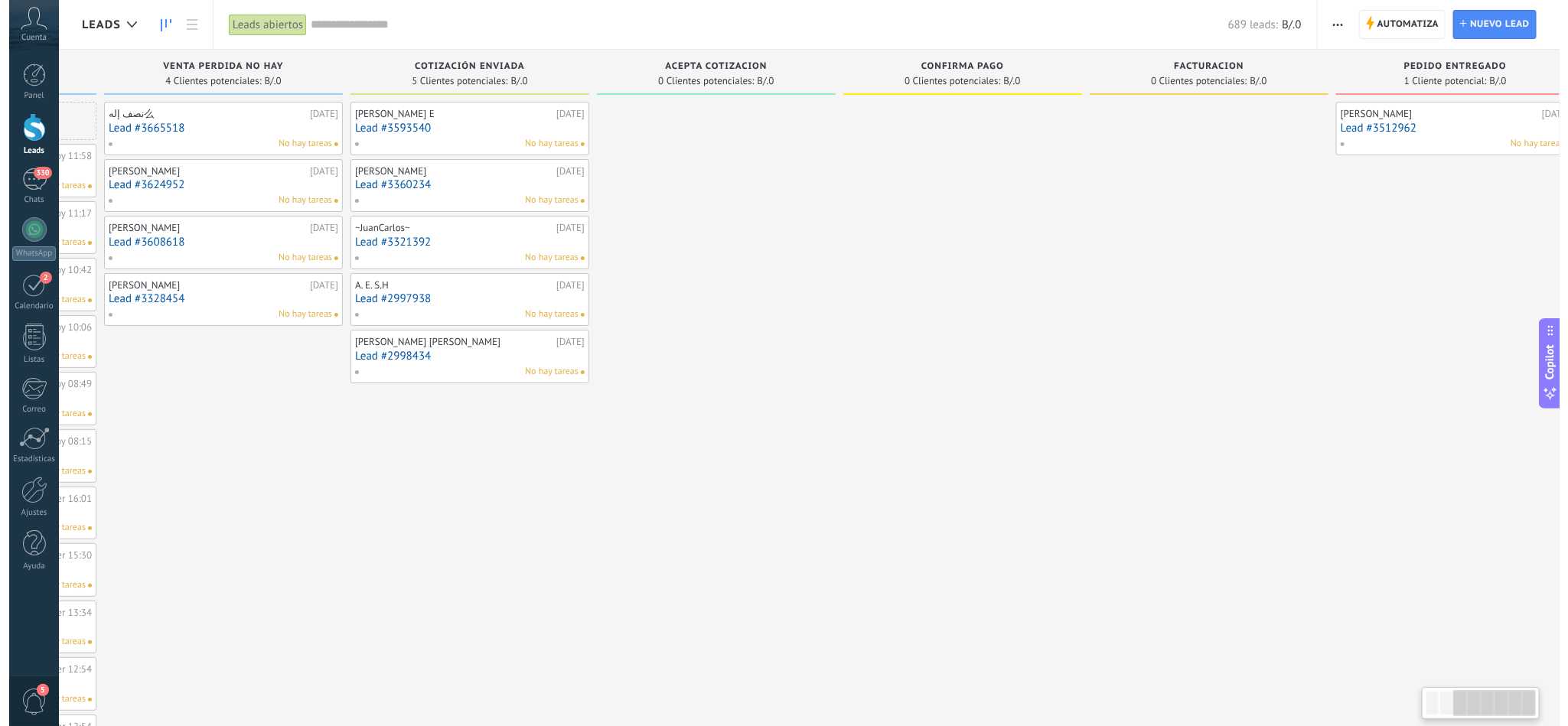
scroll to position [0, 515]
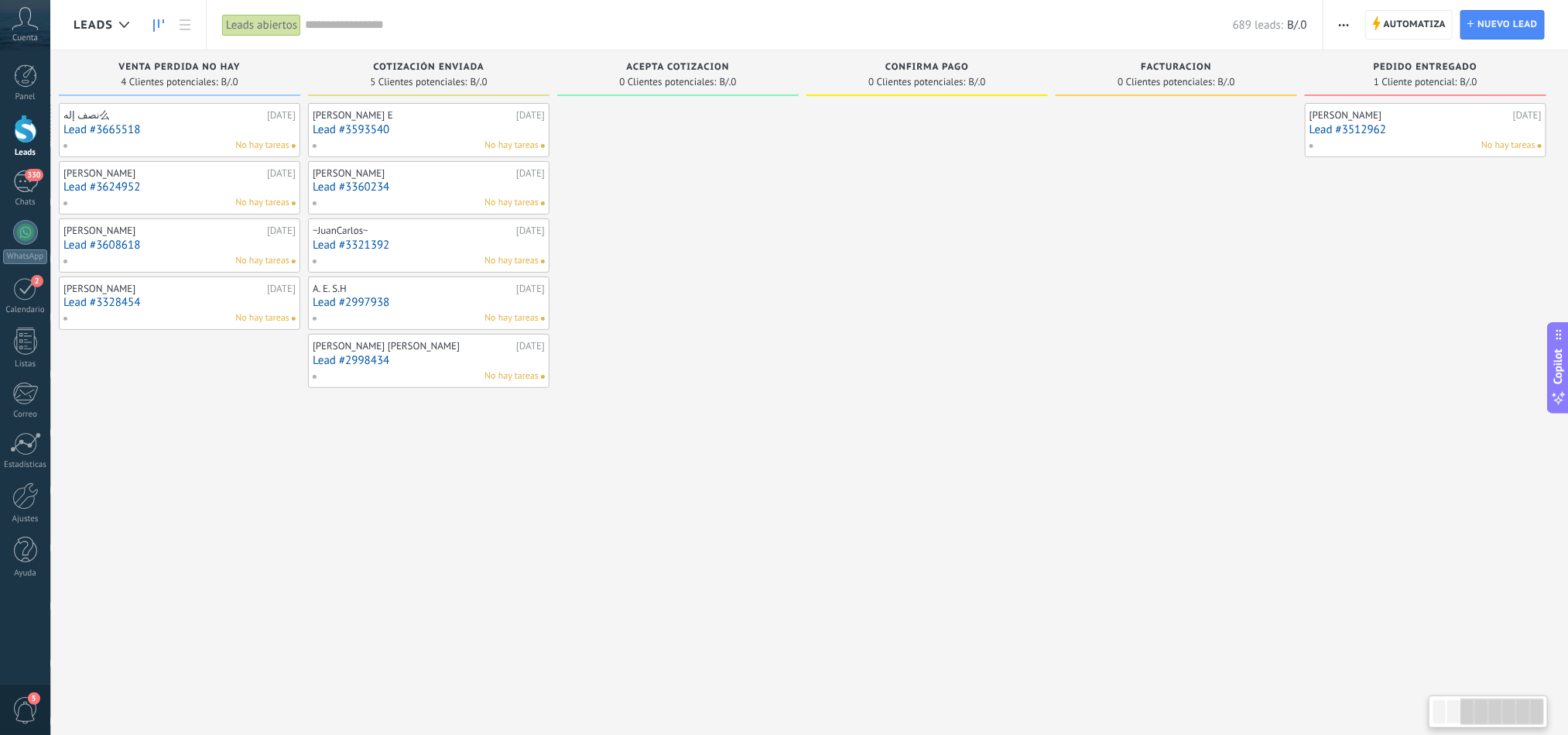
drag, startPoint x: 1338, startPoint y: 452, endPoint x: 804, endPoint y: 493, distance: 535.6
click at [804, 493] on div "Leads Entrantes Solicitudes: 34 0 0 0 34 0 0 0 34 de: [PERSON_NAME] Autoparts H…" at bounding box center [561, 746] width 2017 height 1390
click at [1365, 139] on div "No hay tareas" at bounding box center [1422, 146] width 227 height 14
click at [1406, 139] on div "No hay tareas" at bounding box center [1422, 146] width 227 height 14
click at [1388, 133] on link "Lead #3512962" at bounding box center [1426, 129] width 232 height 13
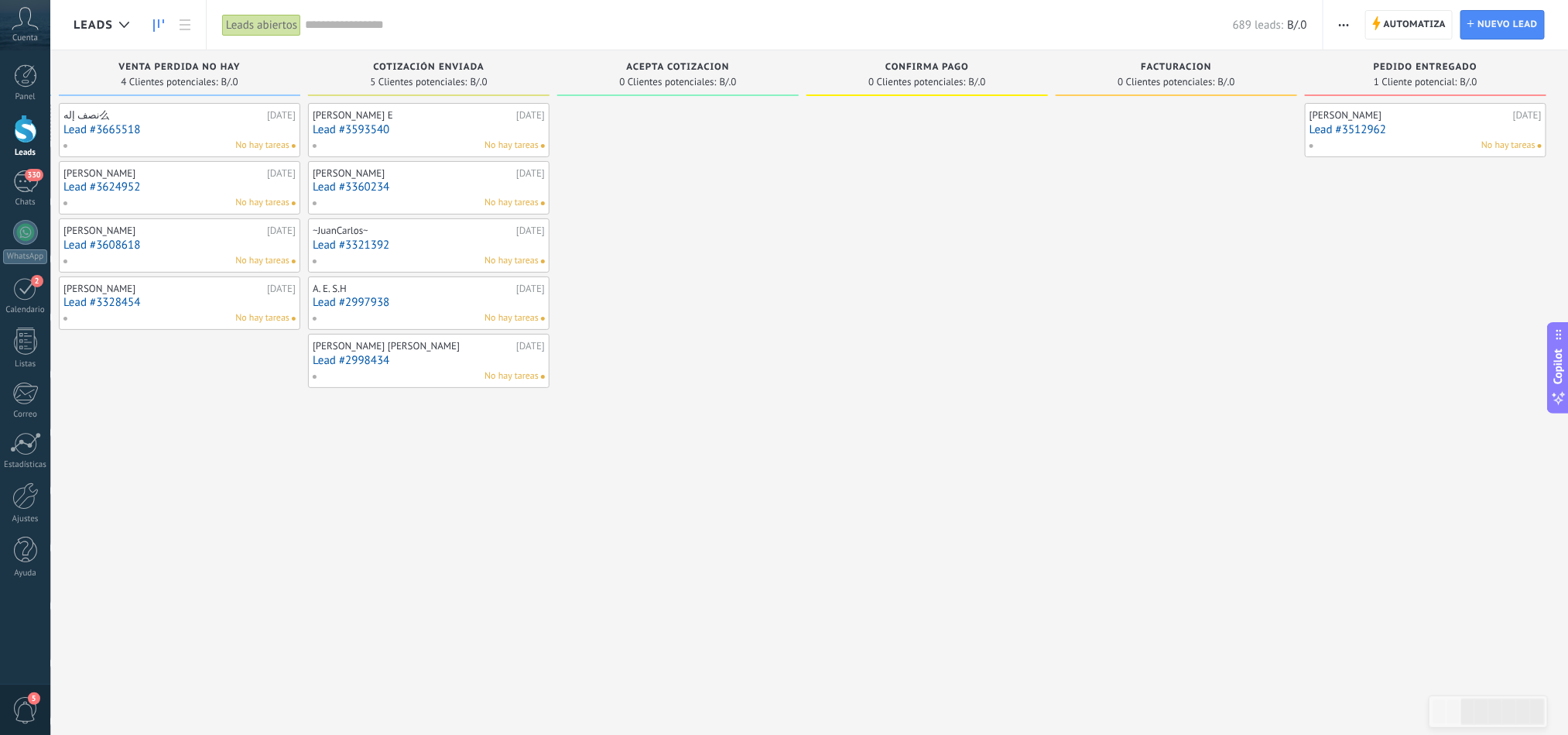
click at [1389, 133] on link "Lead #3512962" at bounding box center [1426, 129] width 232 height 13
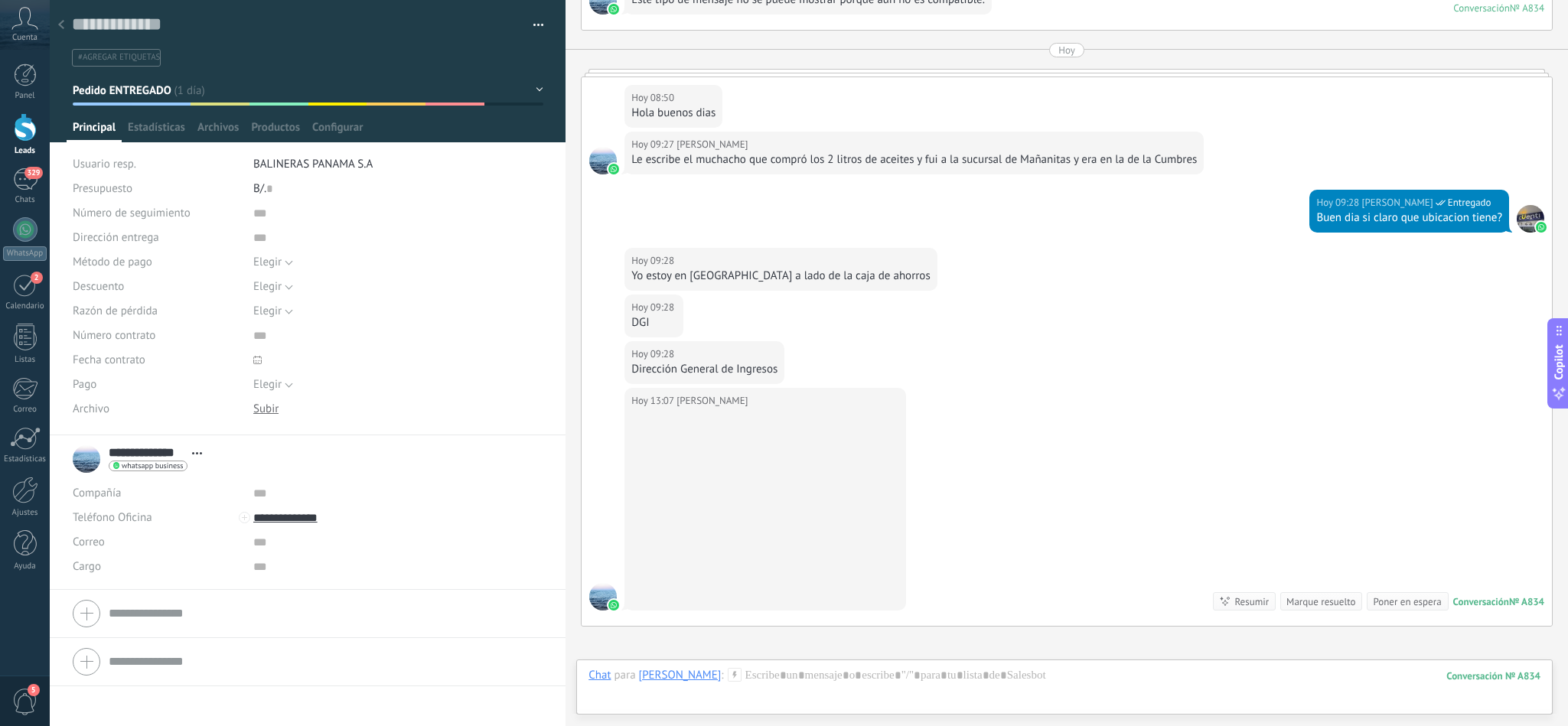
scroll to position [4415, 0]
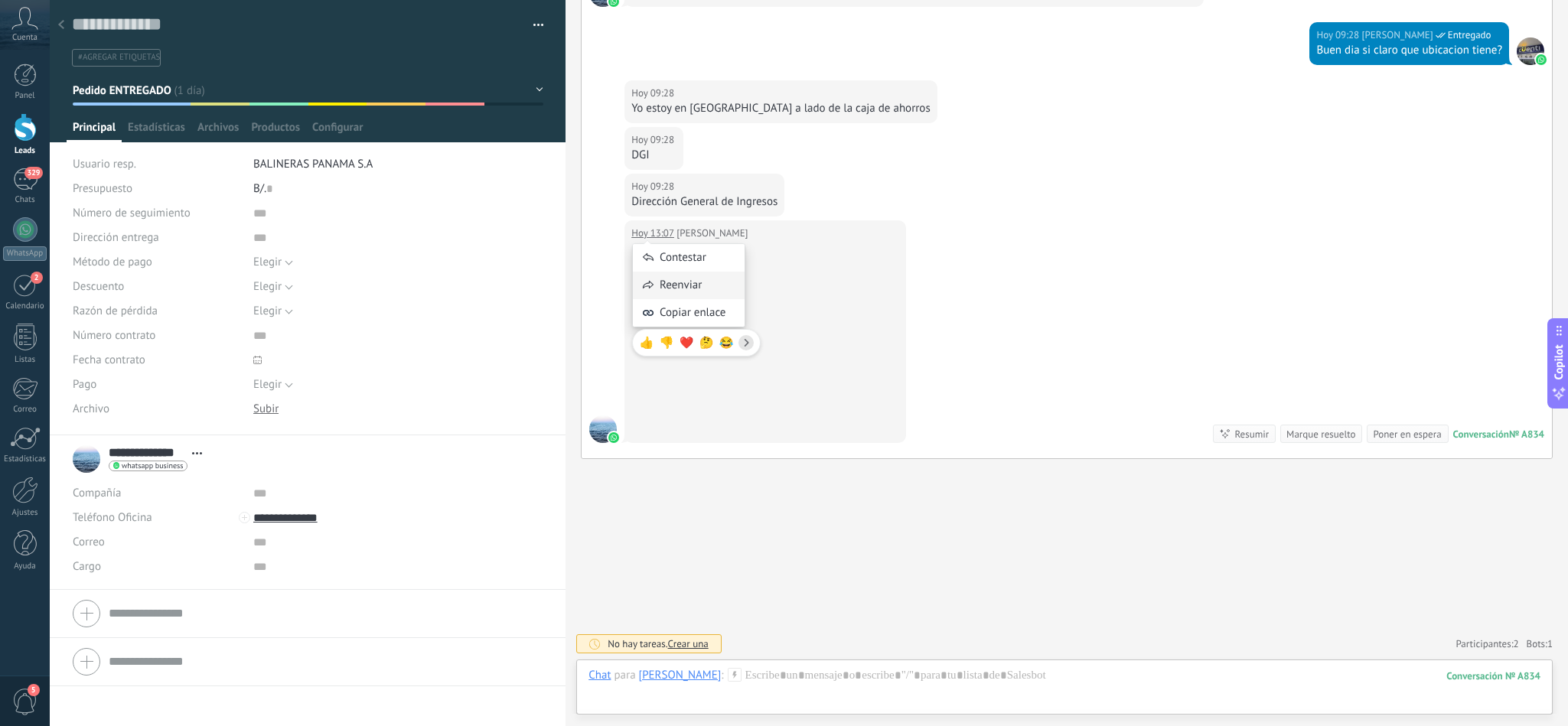
click at [678, 281] on div "Reenviar" at bounding box center [688, 285] width 112 height 27
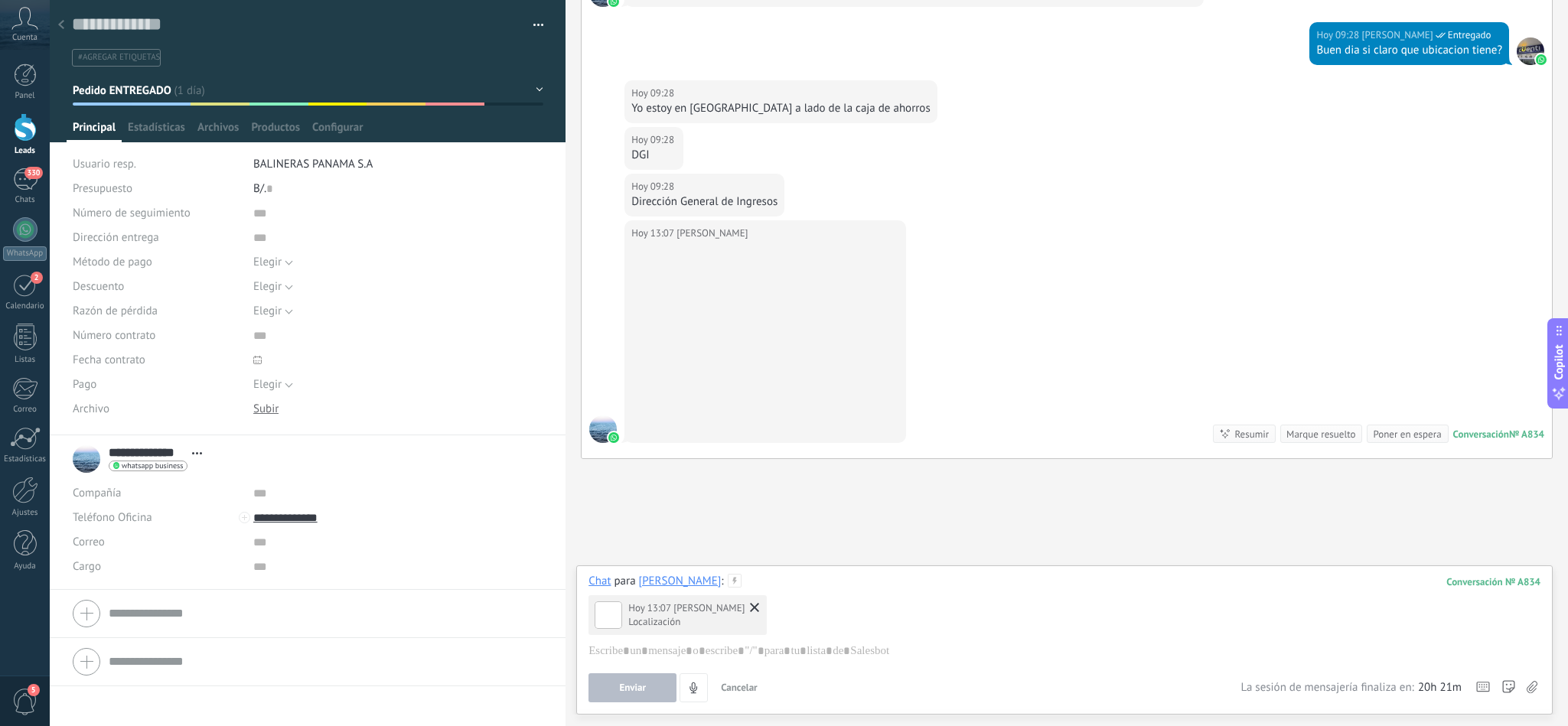
click at [685, 583] on div "[PERSON_NAME]" at bounding box center [681, 581] width 83 height 14
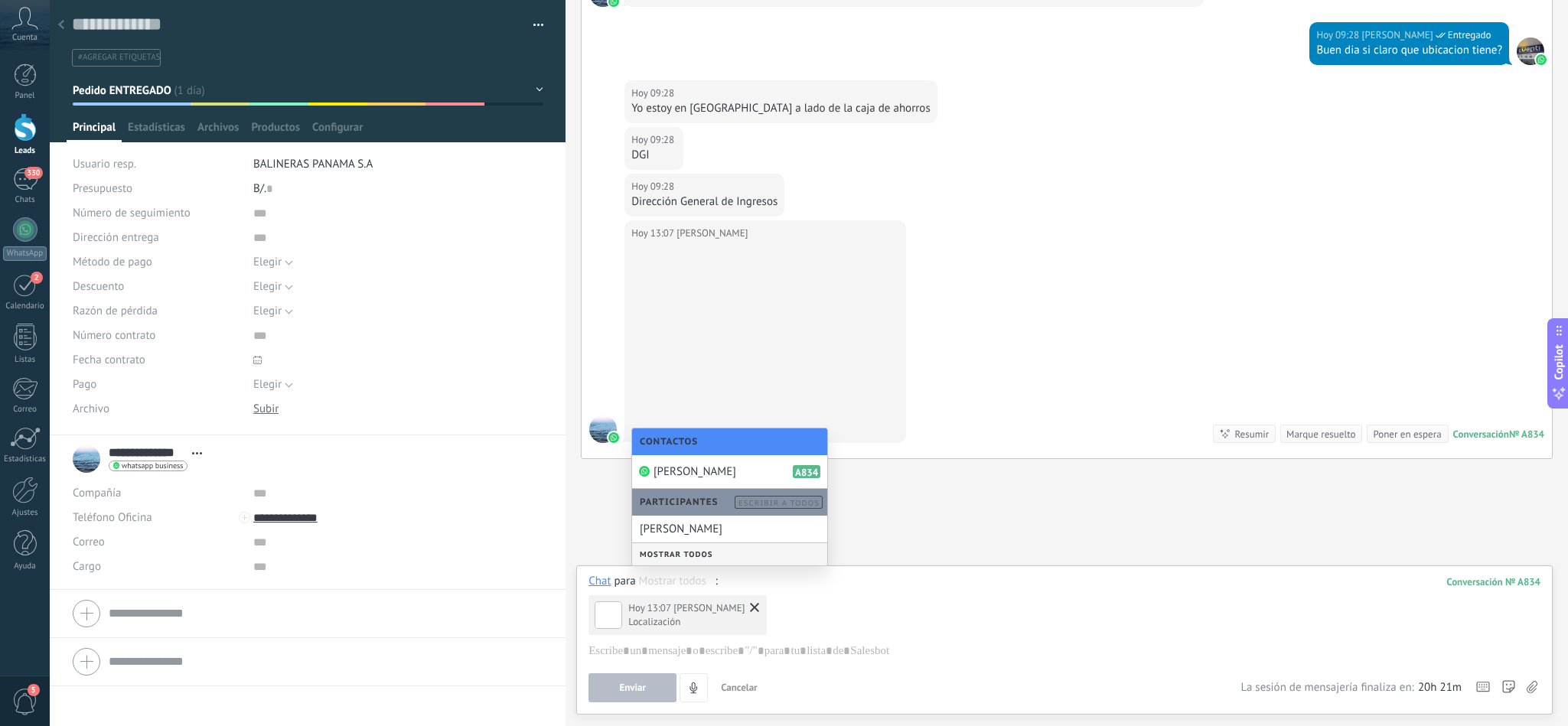
click at [682, 555] on div "Mostrar todos" at bounding box center [730, 554] width 195 height 22
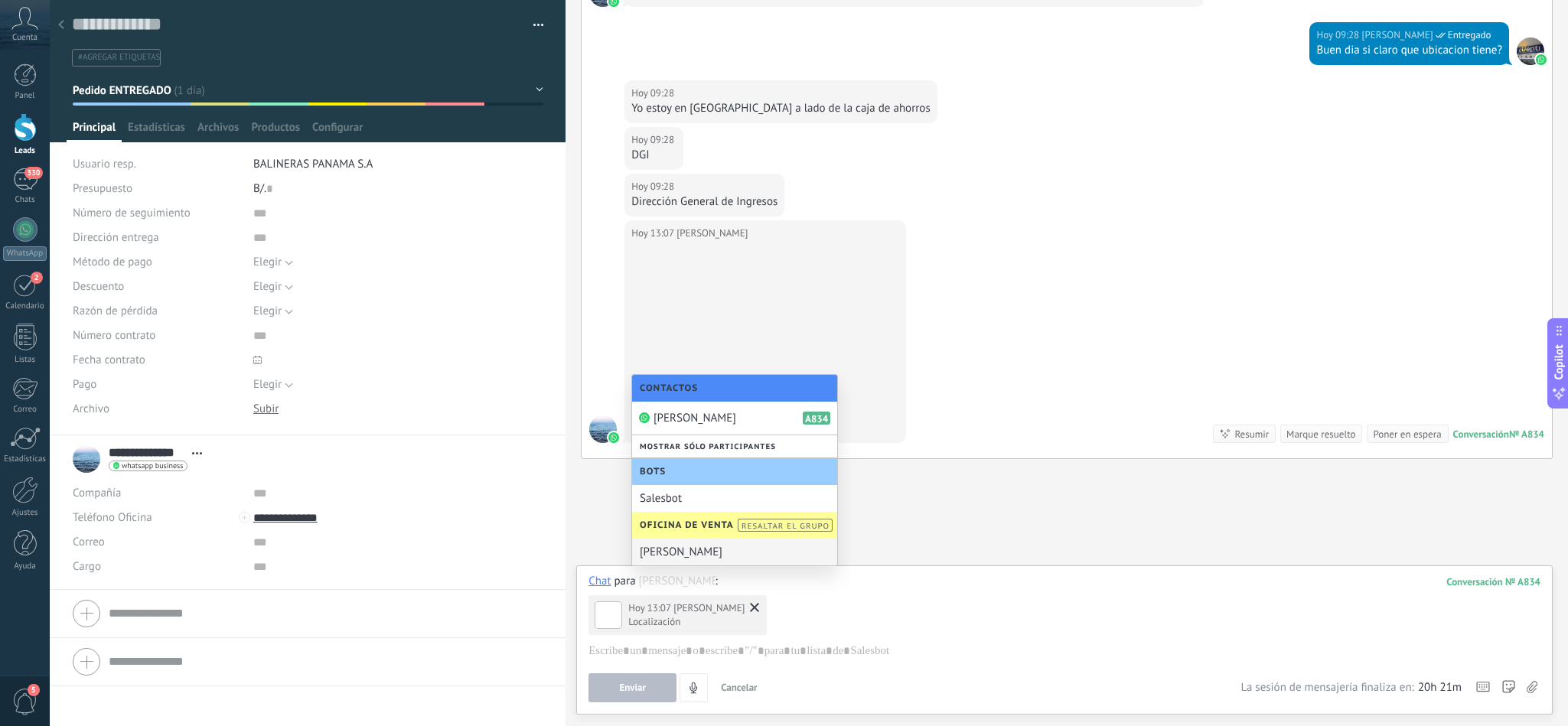
click at [750, 606] on use at bounding box center [755, 607] width 9 height 9
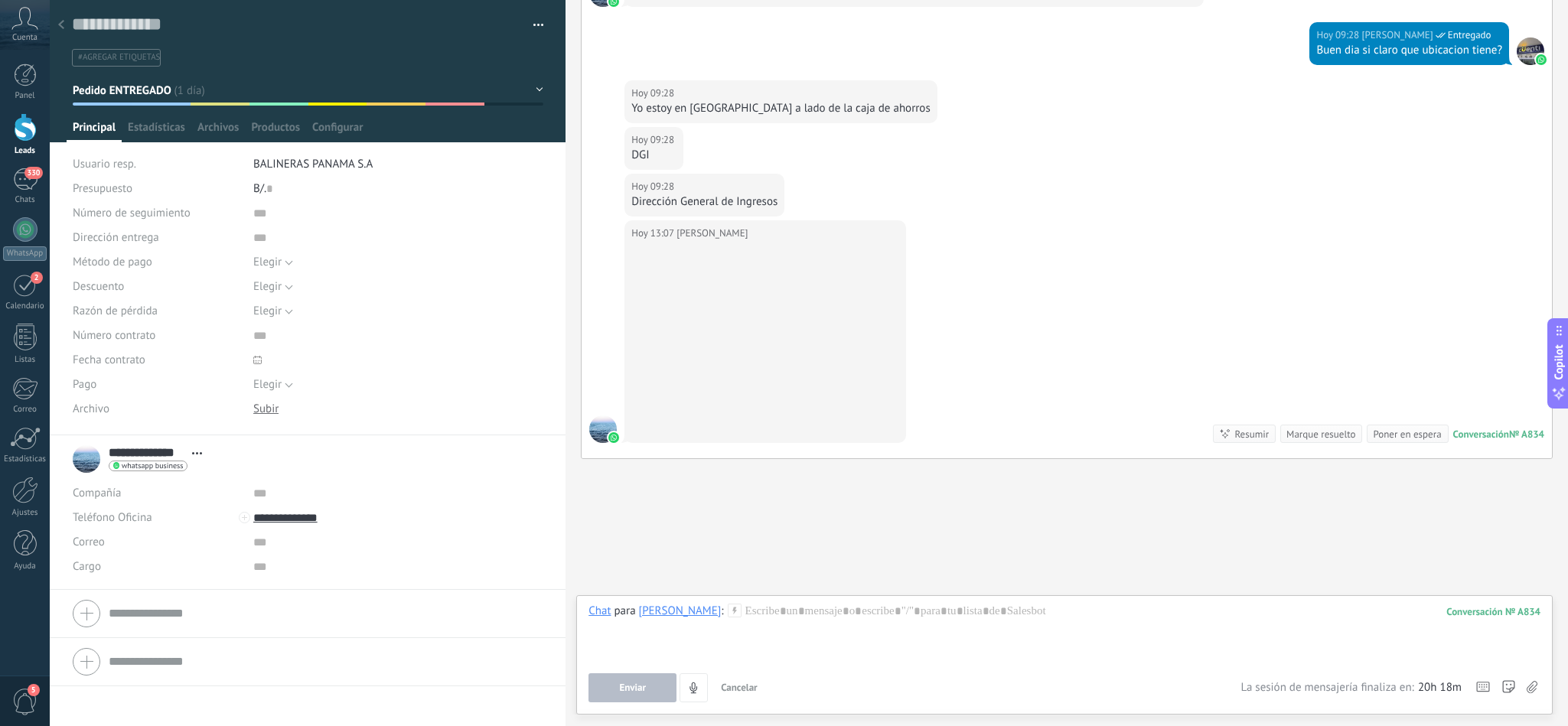
click at [760, 235] on div "Hoy 13:07 [PERSON_NAME]" at bounding box center [765, 232] width 268 height 15
click at [674, 227] on body ".abccls-1,.abccls-2{fill-rule:evenodd}.abccls-2{fill:#fff} .abfcls-1{fill:none}…" at bounding box center [784, 363] width 1568 height 726
click at [718, 228] on div "Contestar Reenviar Copiar enlace 👍 👎 ❤️ 🤔 😂" at bounding box center [696, 250] width 129 height 60
drag, startPoint x: 694, startPoint y: 230, endPoint x: 747, endPoint y: 228, distance: 53.0
click at [699, 230] on div "Contestar Reenviar Copiar enlace 👍 👎 ❤️ 🤔 😂" at bounding box center [696, 250] width 129 height 60
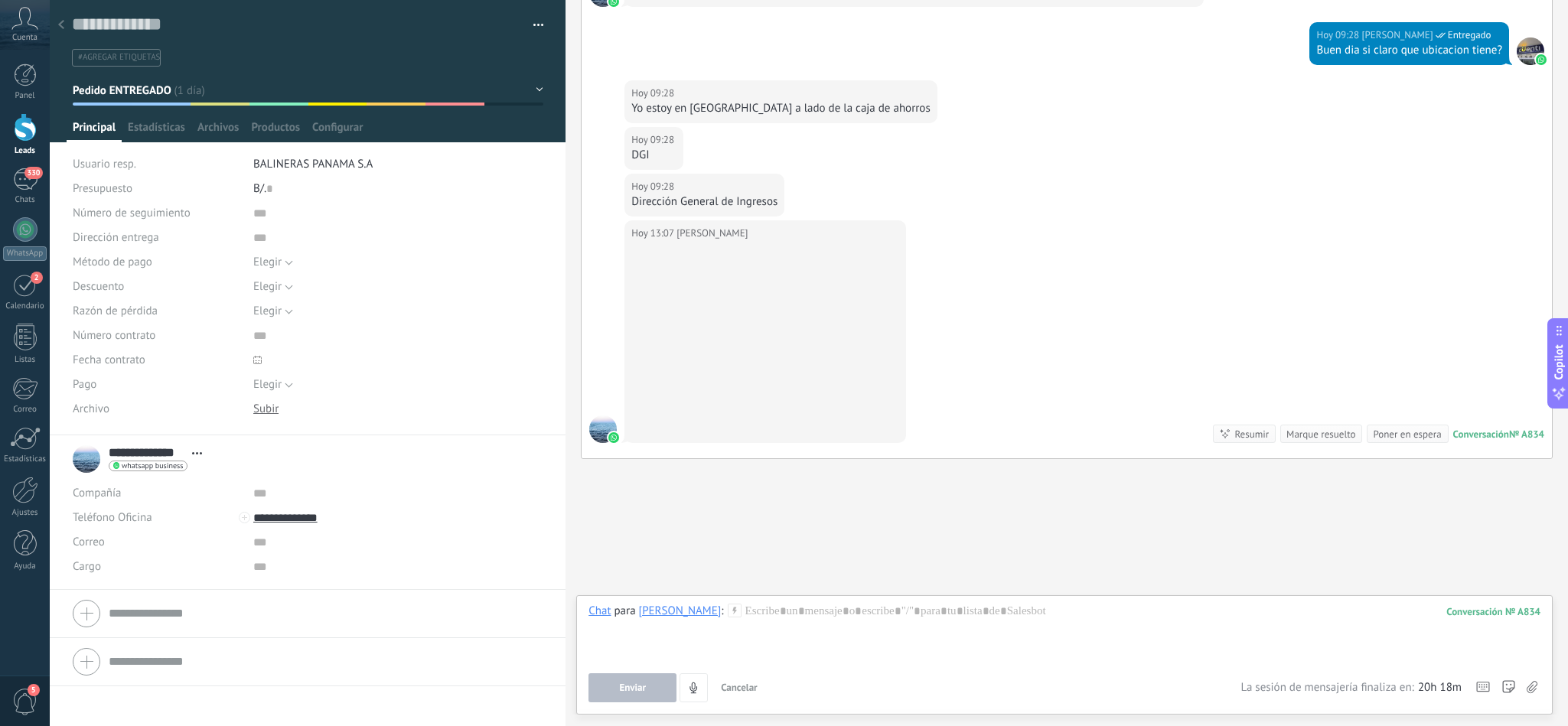
click at [781, 225] on div "Hoy 13:07 [PERSON_NAME]" at bounding box center [765, 232] width 268 height 15
click at [822, 225] on div "Hoy 13:07 [PERSON_NAME]" at bounding box center [765, 232] width 268 height 15
click at [857, 237] on div "Hoy 13:07 [PERSON_NAME]" at bounding box center [765, 232] width 268 height 15
drag, startPoint x: 638, startPoint y: 234, endPoint x: 668, endPoint y: 312, distance: 83.6
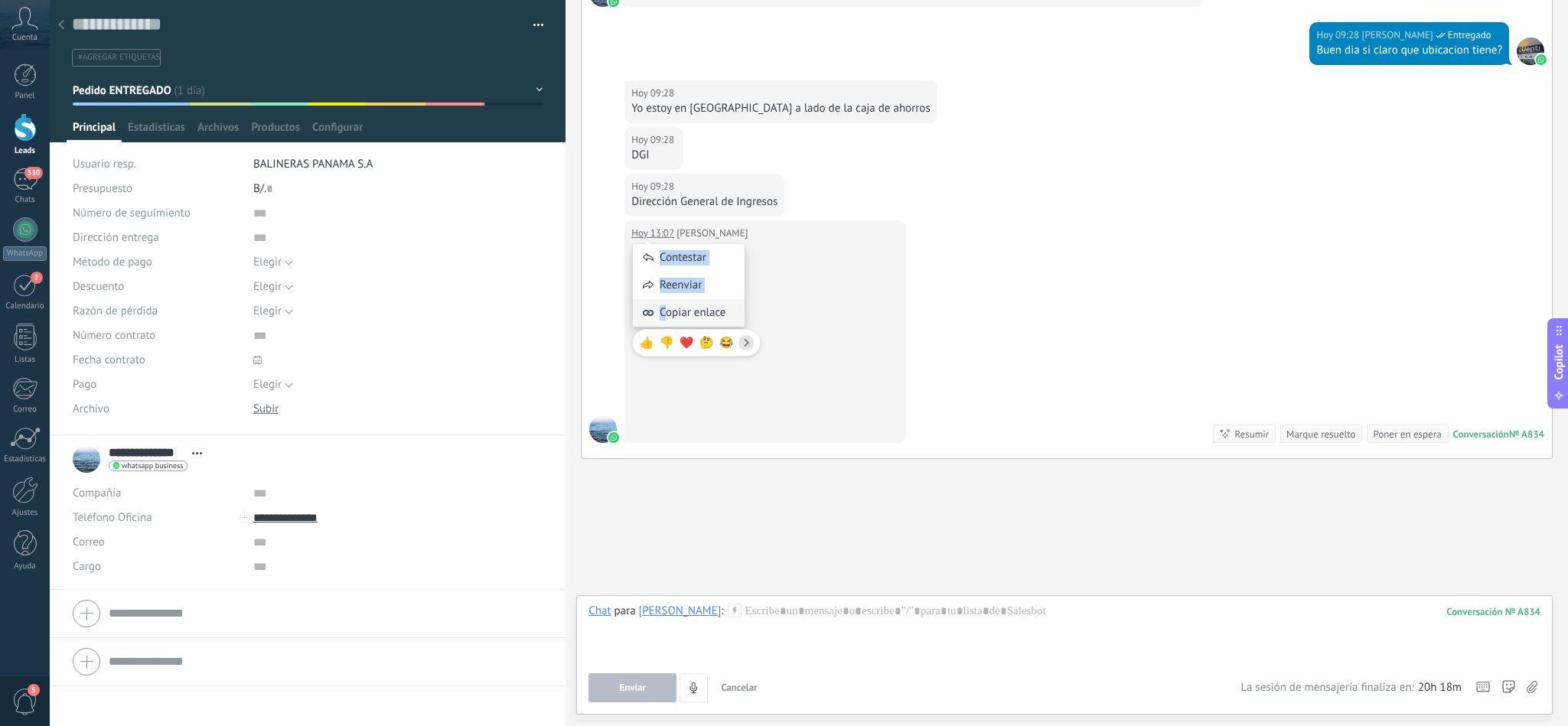
click at [668, 312] on div "Contestar Reenviar Copiar enlace 👍 👎 ❤️ 🤔 😂" at bounding box center [696, 291] width 129 height 143
click at [688, 318] on span "Copiar enlace" at bounding box center [692, 312] width 66 height 15
copy div "Contestar Reenviar C"
click at [23, 189] on div "330" at bounding box center [26, 179] width 25 height 22
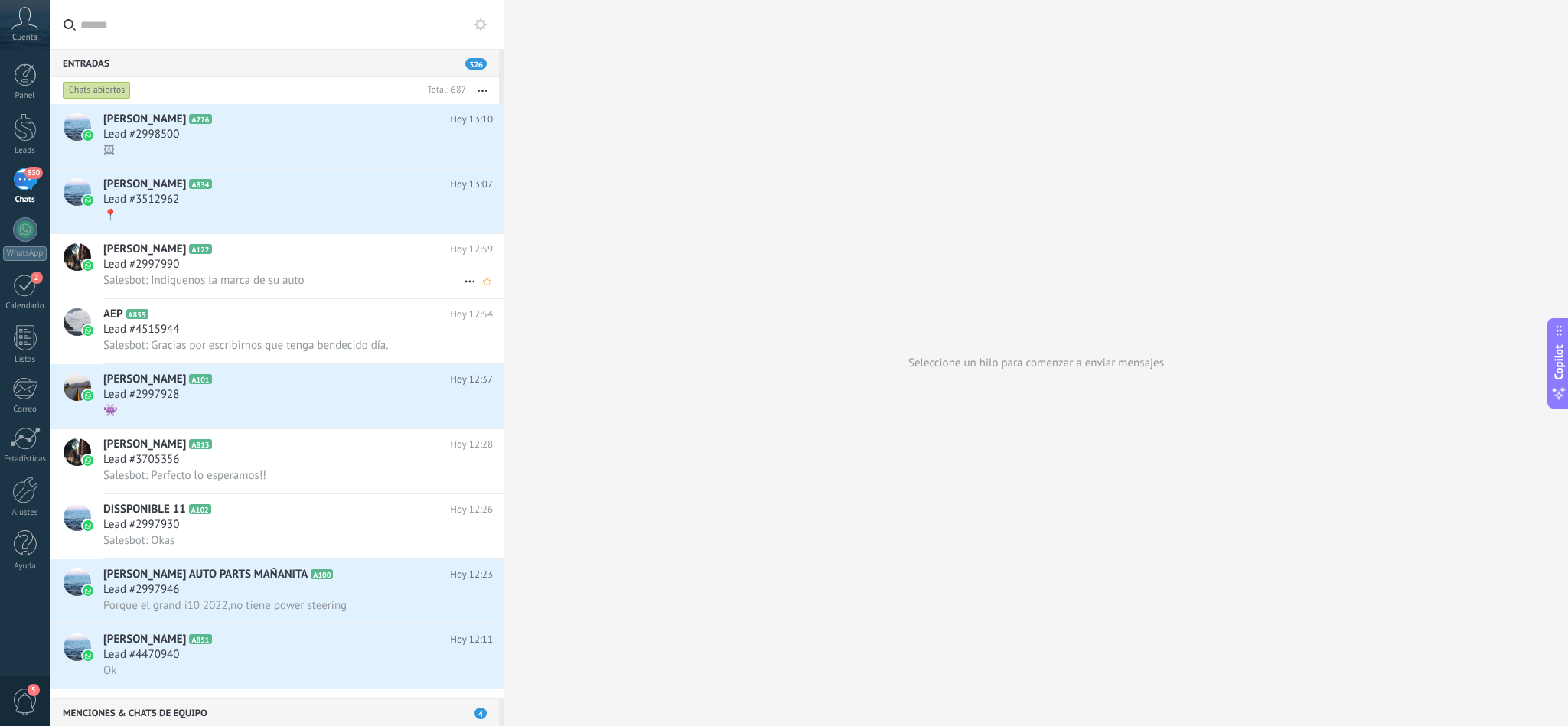
click at [265, 272] on div "Lead #2997990" at bounding box center [298, 264] width 389 height 15
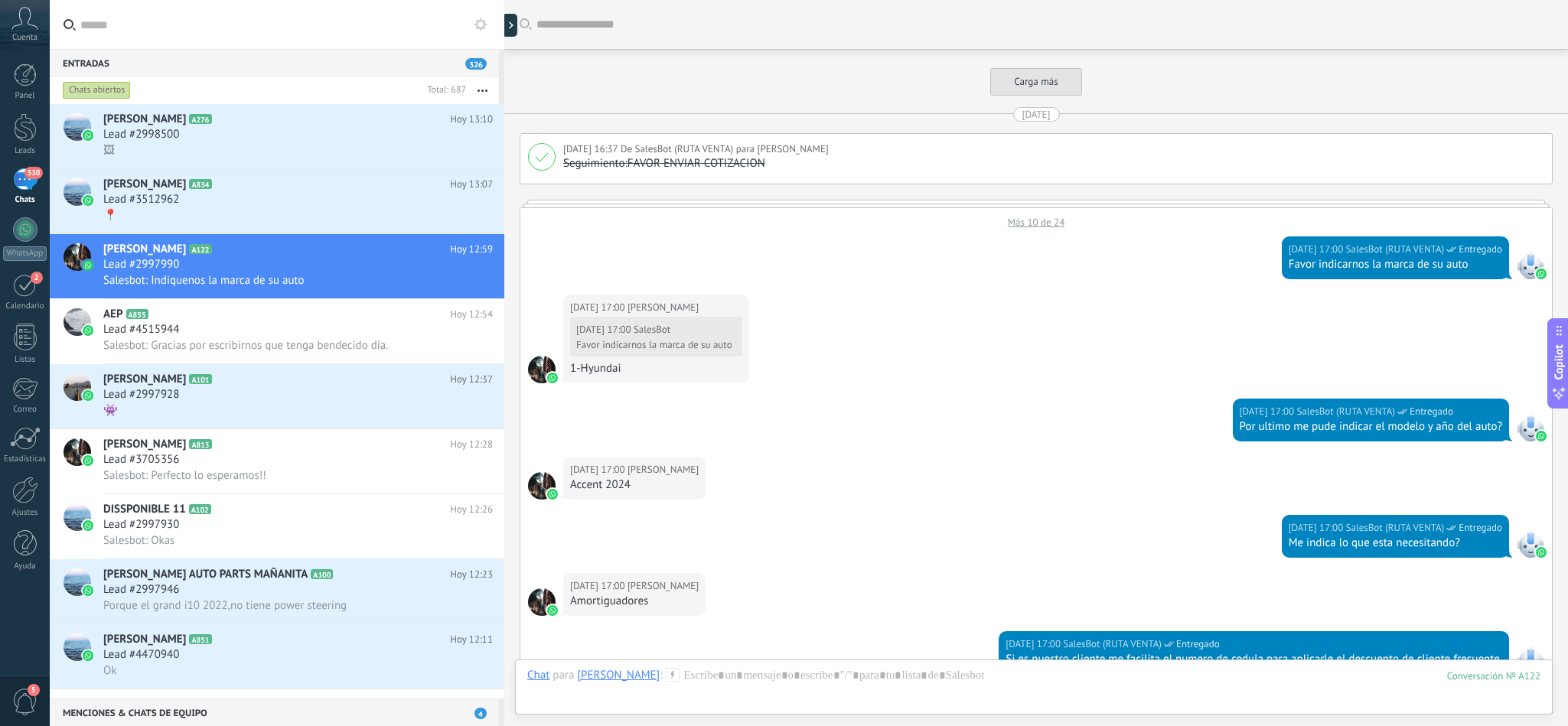
scroll to position [1783, 0]
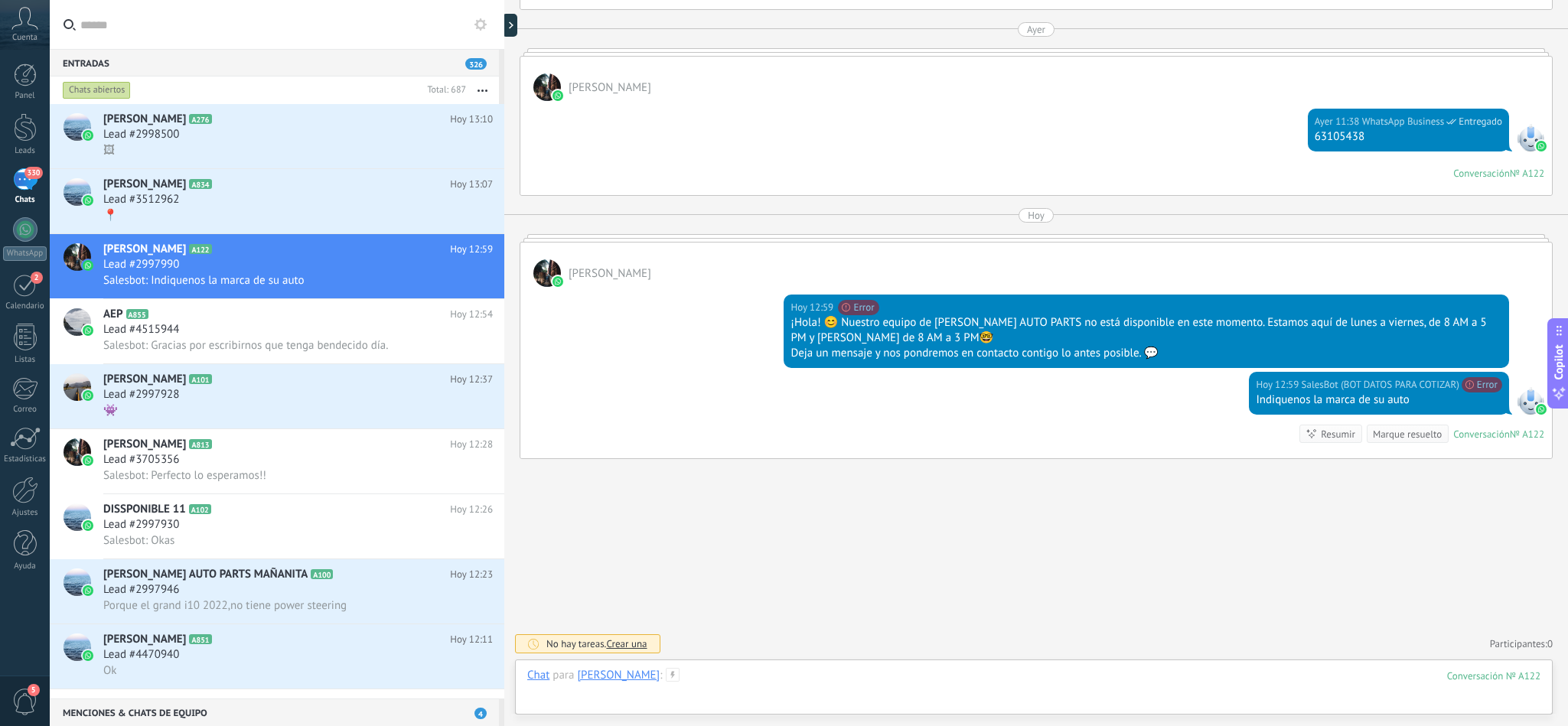
click at [682, 676] on div at bounding box center [1034, 691] width 1013 height 46
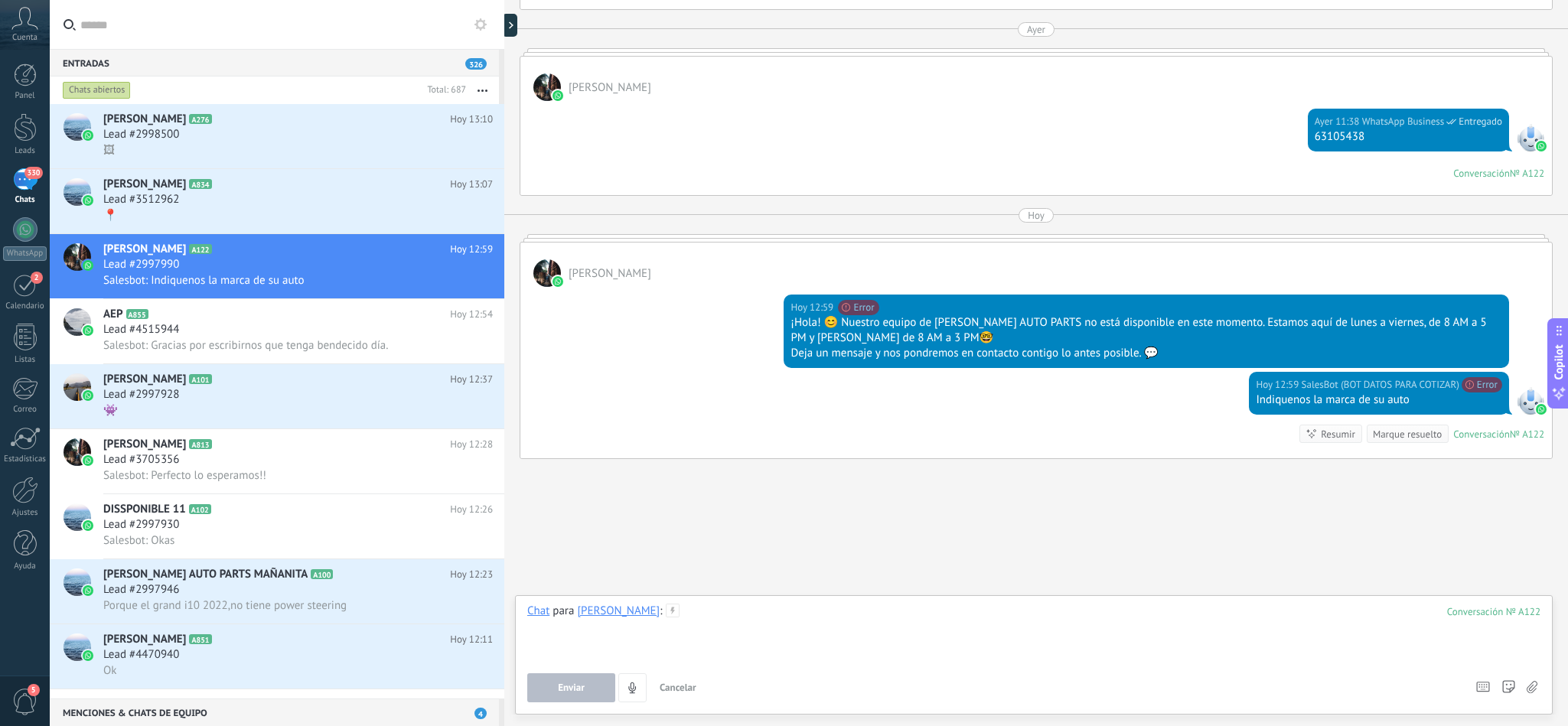
paste div
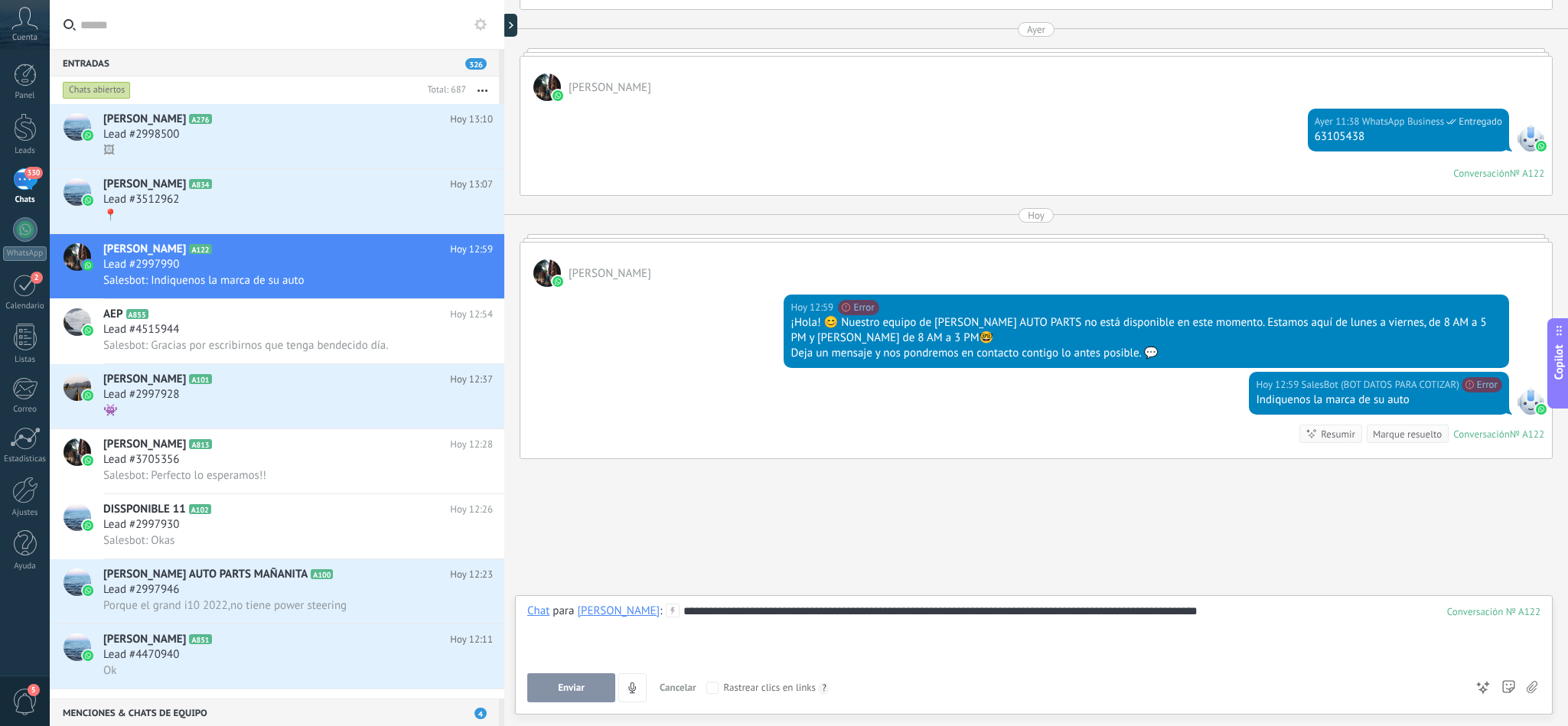
click at [584, 687] on span "Enviar" at bounding box center [571, 687] width 26 height 11
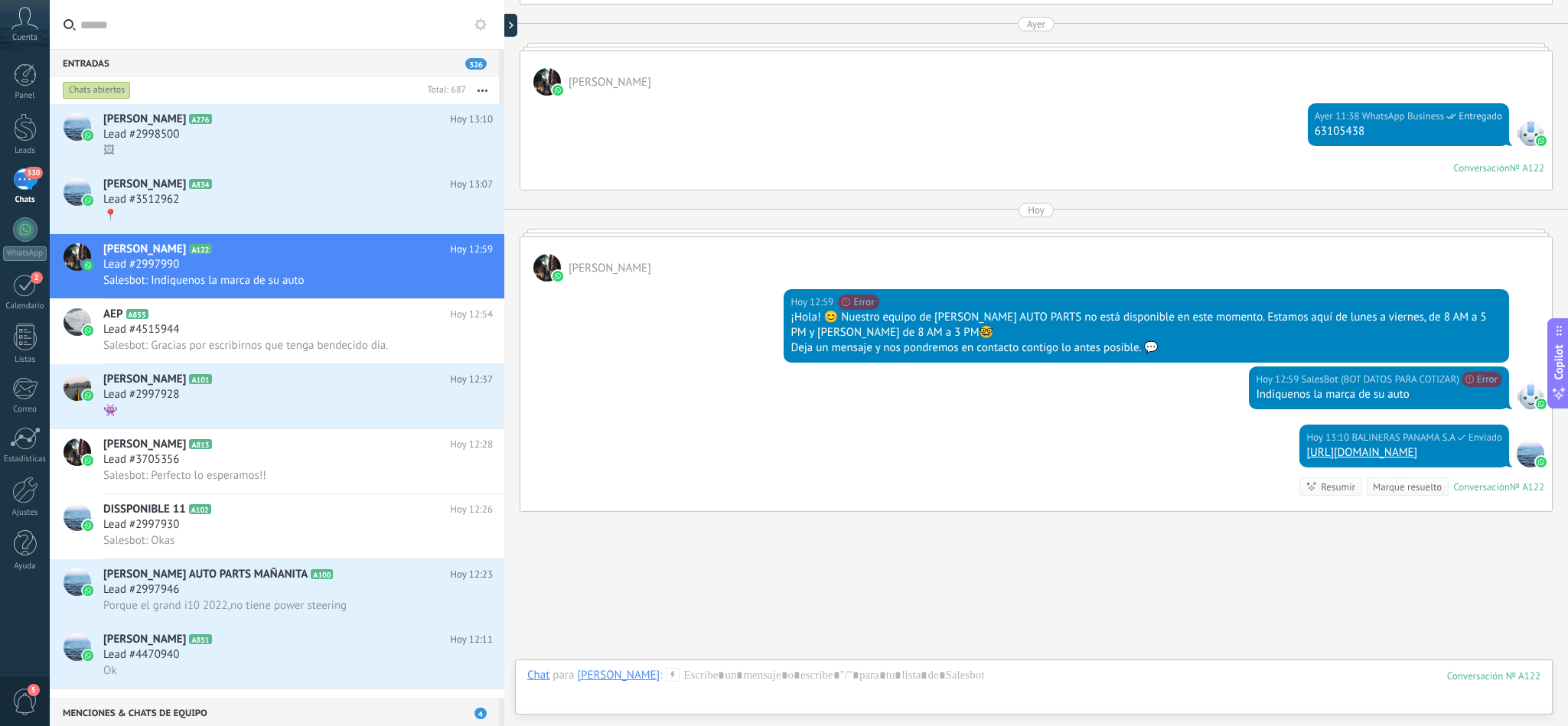
scroll to position [1840, 0]
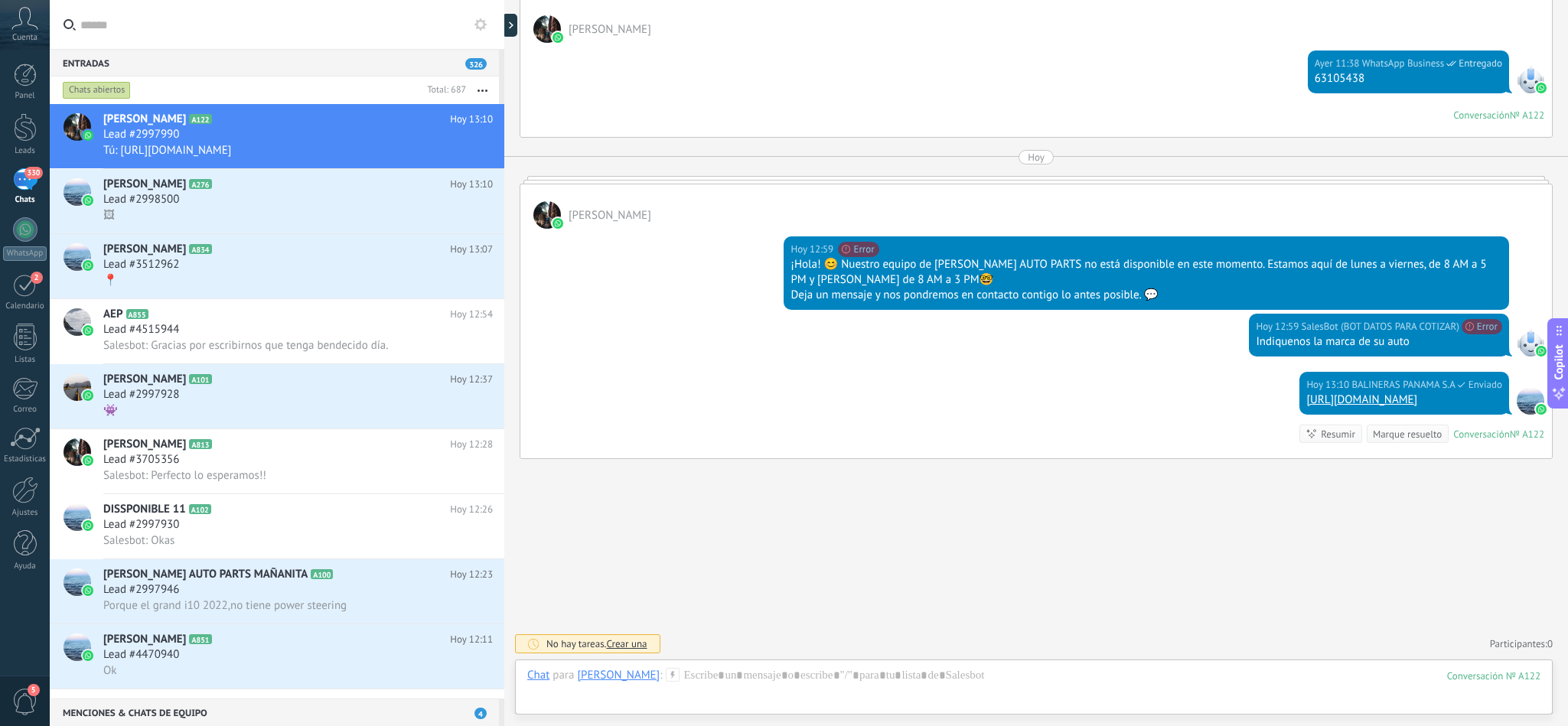
click at [1307, 392] on link "[URL][DOMAIN_NAME]" at bounding box center [1362, 400] width 111 height 15
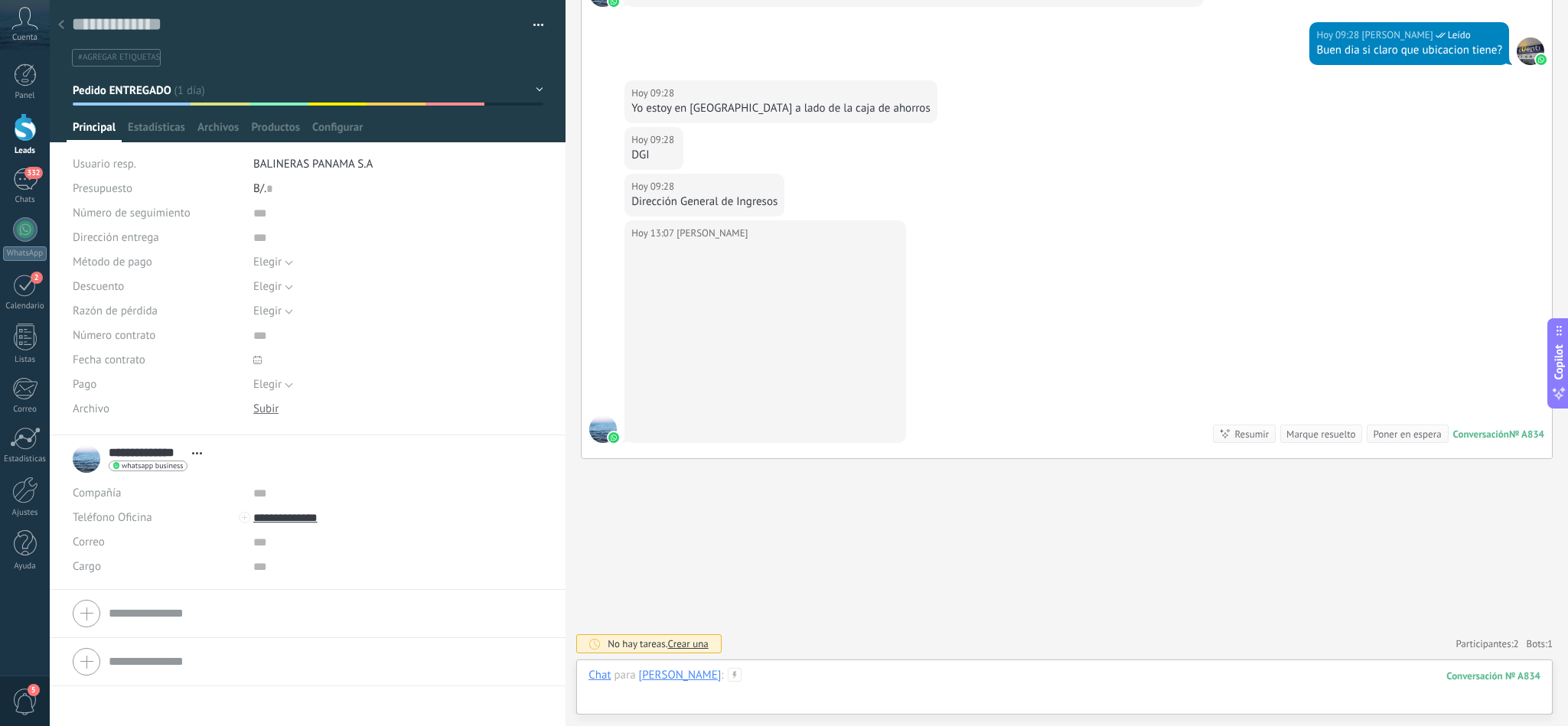
click at [805, 679] on div at bounding box center [1064, 691] width 952 height 46
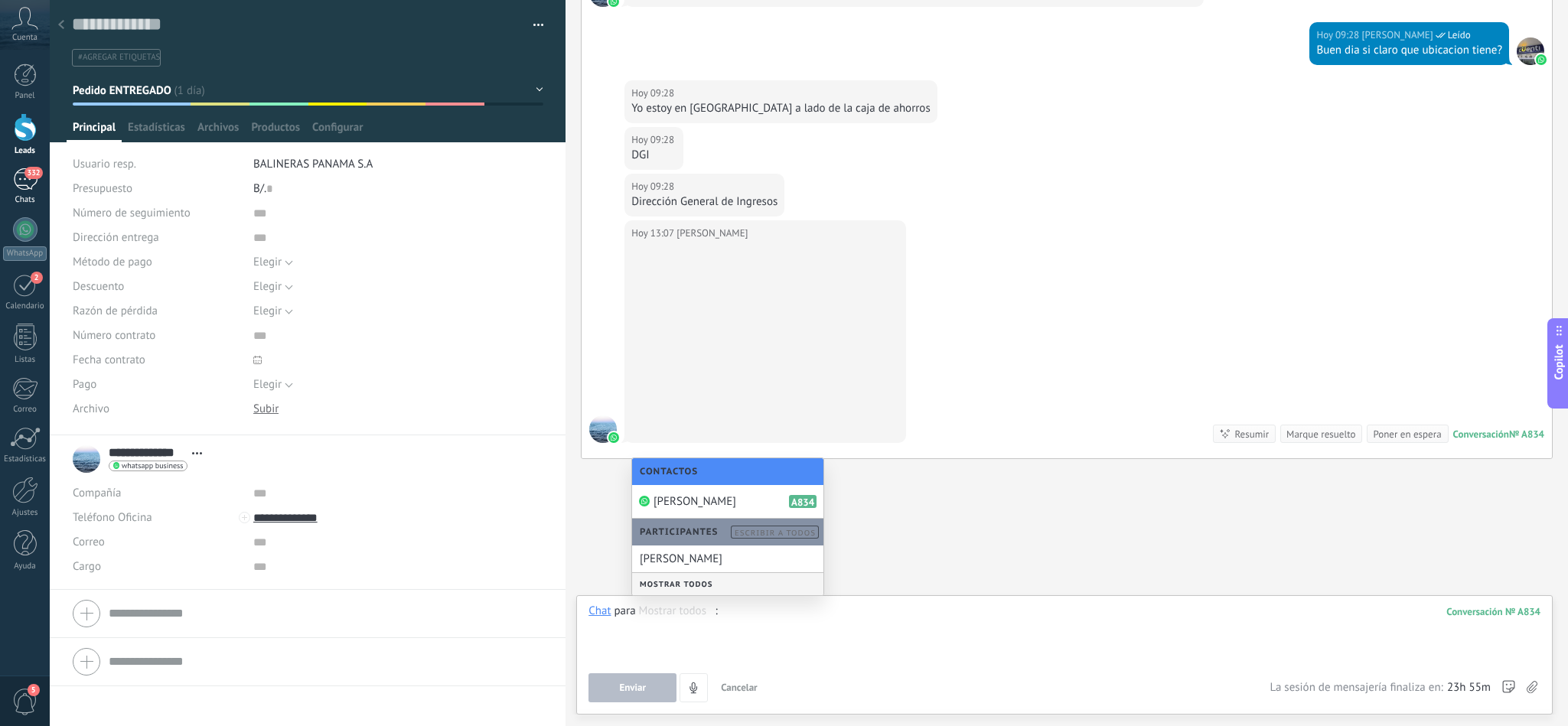
click at [23, 180] on div "332" at bounding box center [26, 179] width 25 height 22
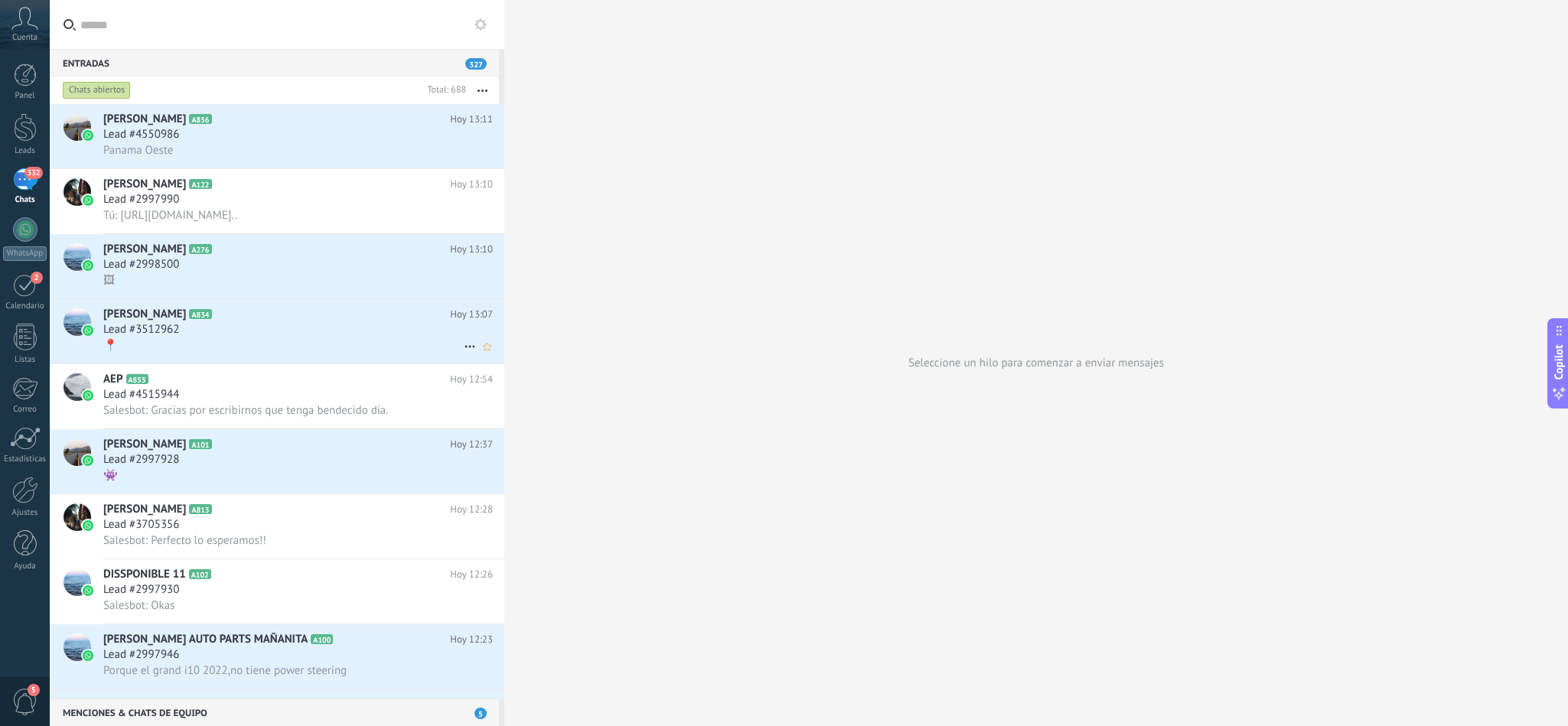
click at [241, 337] on div "Lead #3512962" at bounding box center [298, 329] width 389 height 15
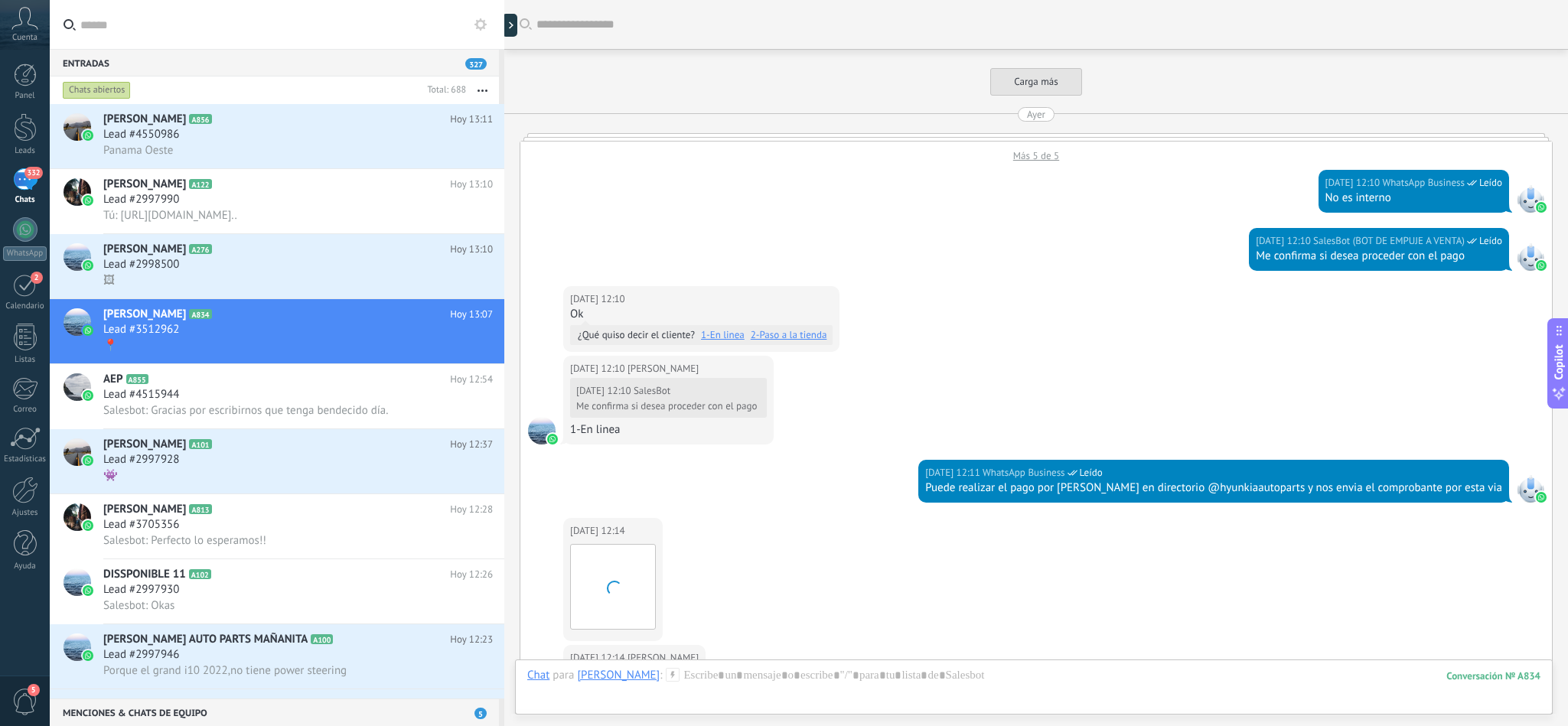
scroll to position [1889, 0]
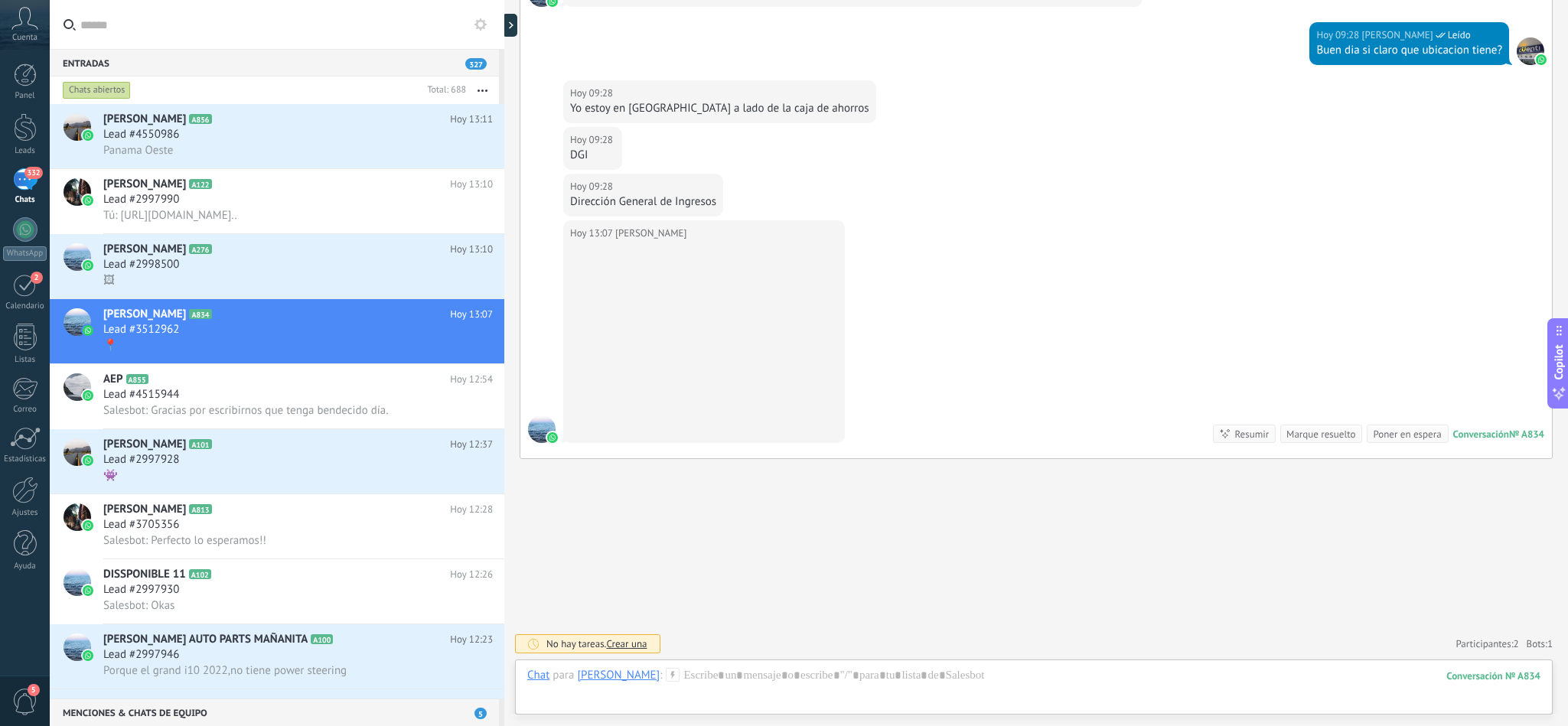
click at [782, 668] on div "Chat Correo Nota Tarea Chat para Rogelio Ricord : 834 Enviar Cancelar Rastrear …" at bounding box center [1034, 686] width 1038 height 55
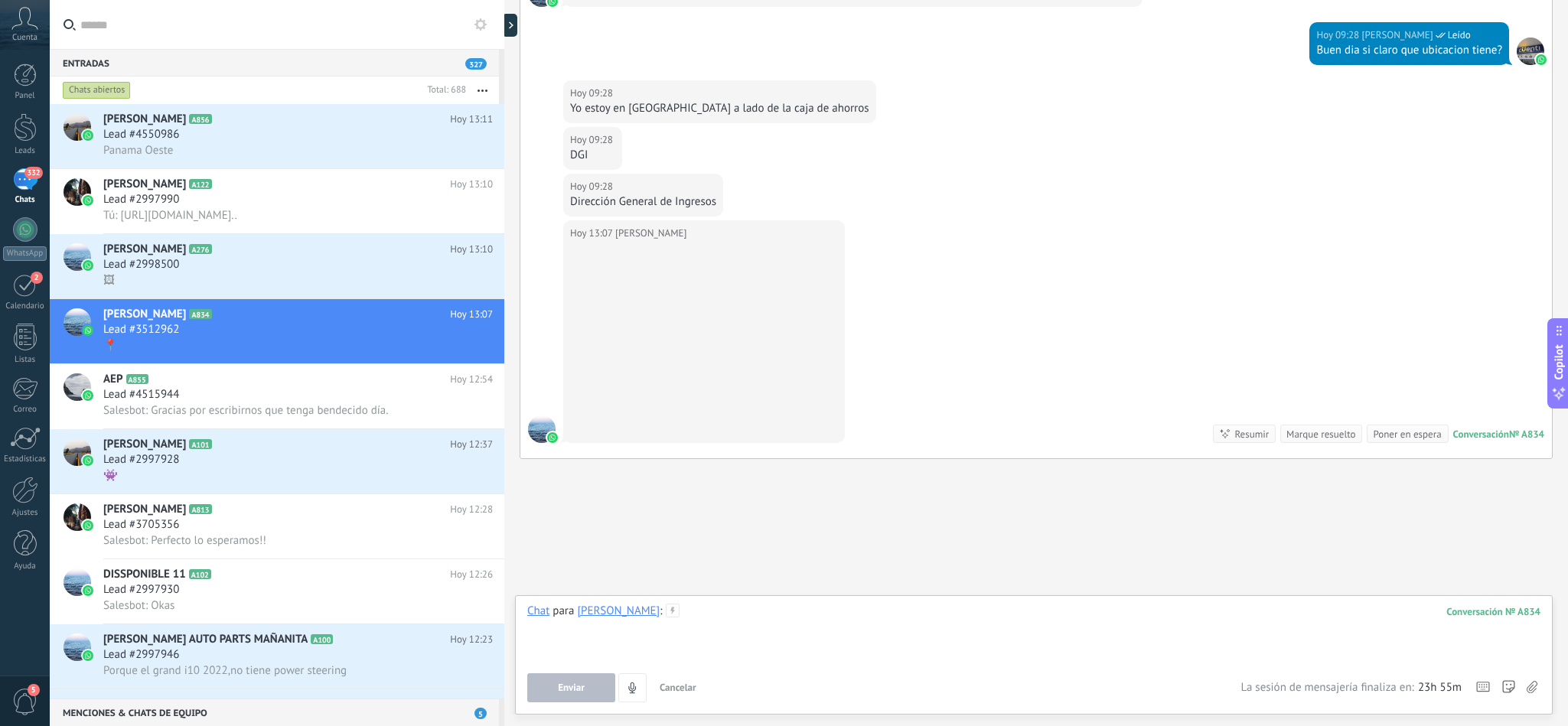
click at [758, 634] on div at bounding box center [1034, 633] width 1013 height 58
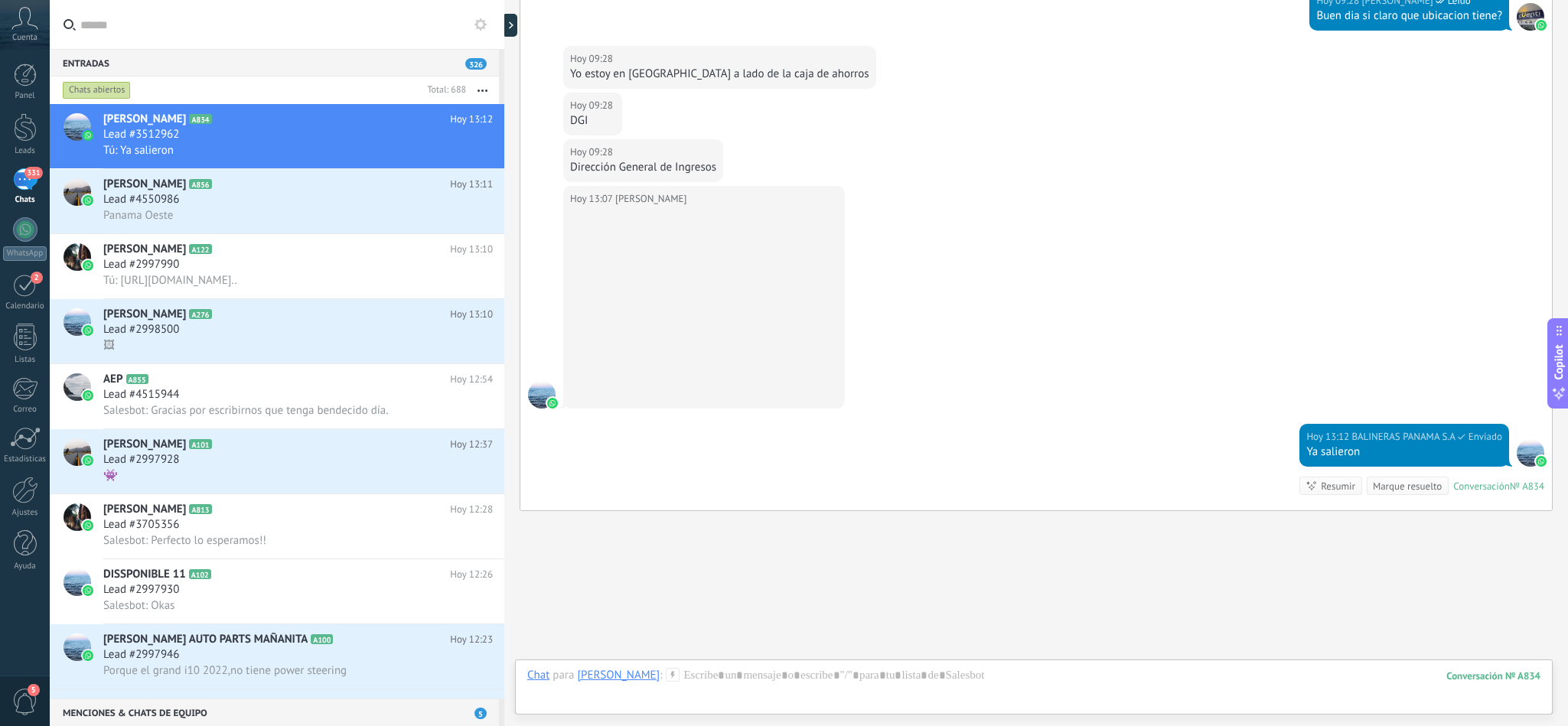
scroll to position [1976, 0]
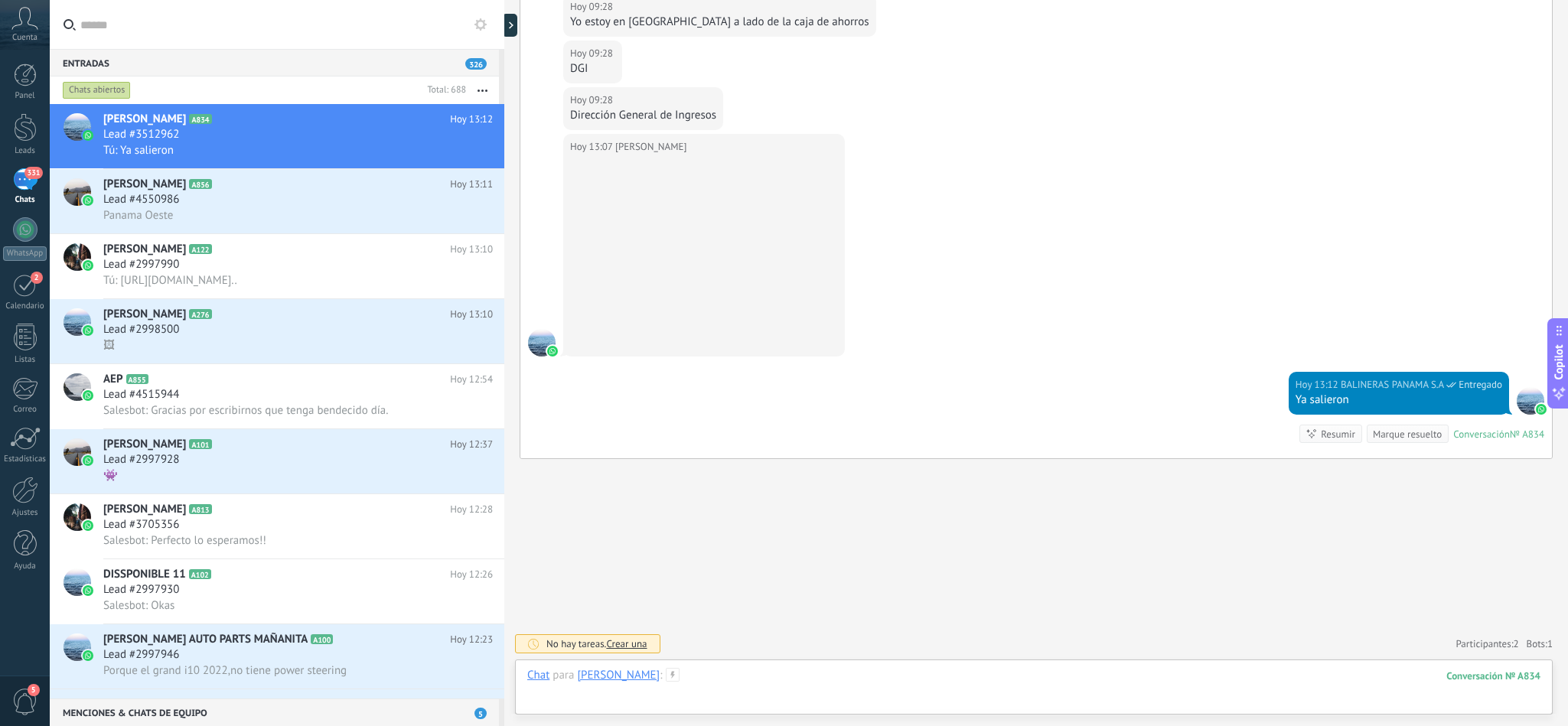
click at [688, 682] on div at bounding box center [1034, 691] width 1013 height 46
